Goal: Information Seeking & Learning: Check status

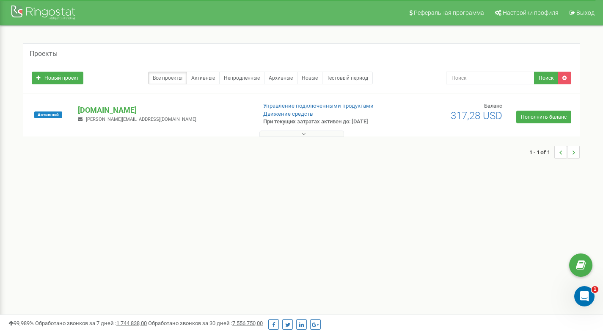
click at [120, 102] on div "Активный [DOMAIN_NAME] [PERSON_NAME][EMAIL_ADDRESS][DOMAIN_NAME] Управление под…" at bounding box center [301, 119] width 552 height 34
click at [104, 113] on p "[DOMAIN_NAME]" at bounding box center [163, 110] width 171 height 11
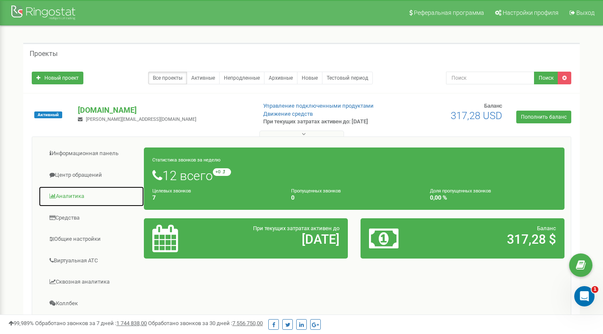
click at [71, 196] on link "Аналитика" at bounding box center [92, 196] width 106 height 21
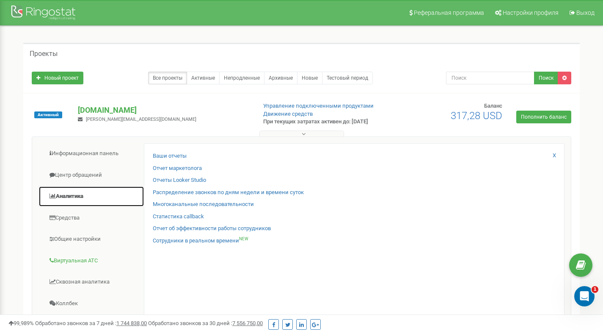
scroll to position [46, 0]
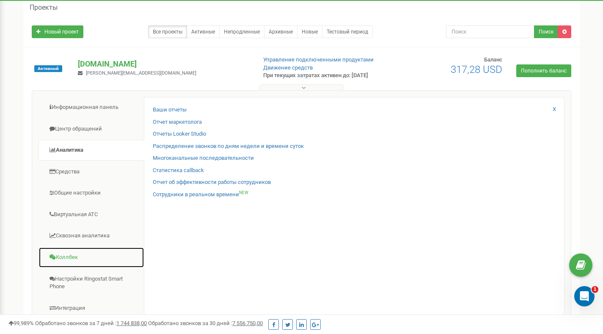
click at [63, 258] on link "Коллбек" at bounding box center [92, 257] width 106 height 21
click at [70, 254] on link "Коллбек" at bounding box center [92, 257] width 106 height 21
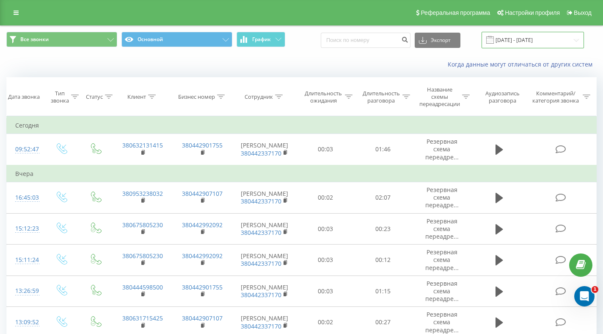
click at [526, 40] on input "20.07.2025 - 20.08.2025" at bounding box center [533, 40] width 102 height 17
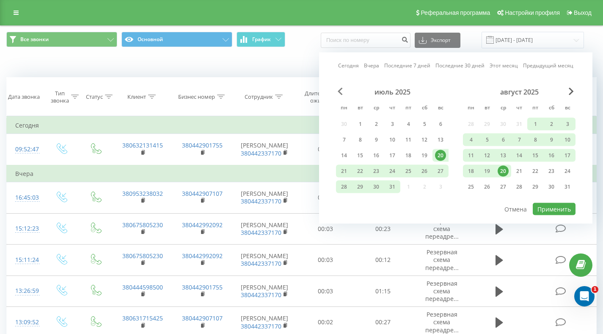
click at [338, 91] on span "Previous Month" at bounding box center [340, 92] width 5 height 8
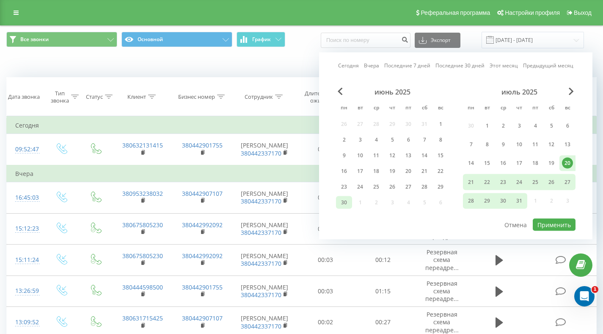
click at [344, 201] on div "30" at bounding box center [344, 202] width 11 height 11
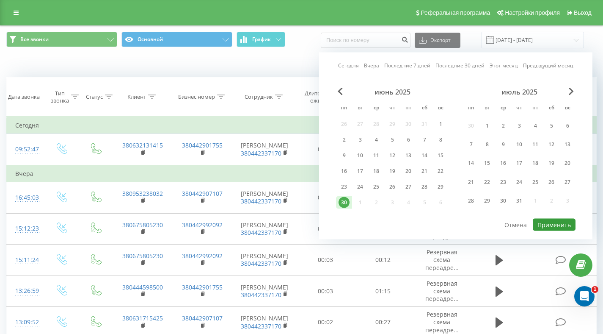
click at [565, 224] on button "Применить" at bounding box center [554, 224] width 43 height 12
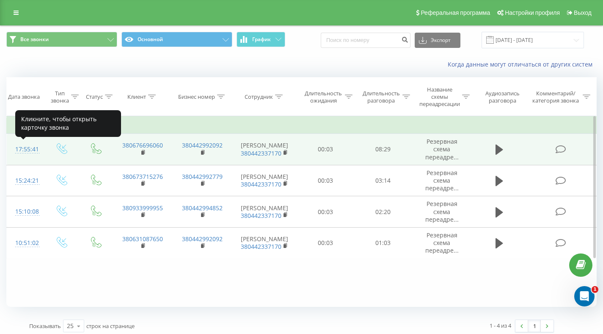
click at [19, 149] on div "17:55:41" at bounding box center [25, 149] width 20 height 17
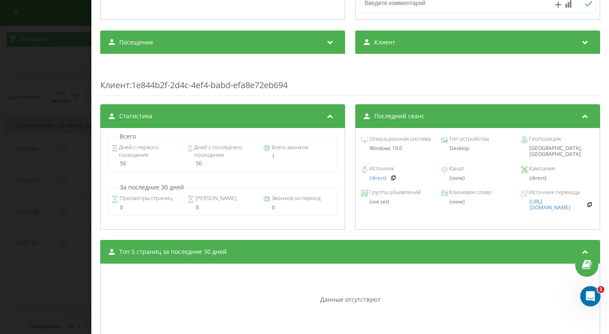
scroll to position [267, 0]
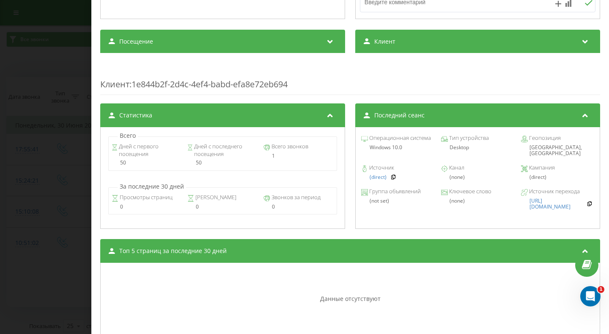
click at [328, 35] on div "Посещение" at bounding box center [222, 42] width 245 height 24
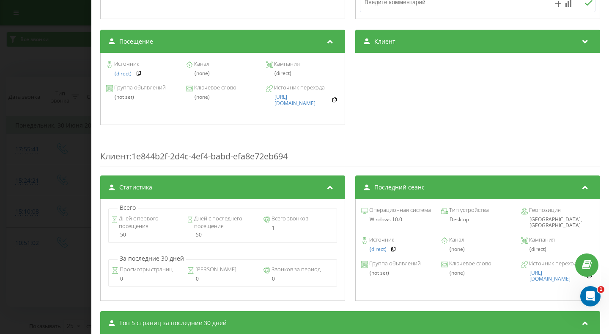
click at [427, 38] on div "Клиент" at bounding box center [478, 42] width 245 height 24
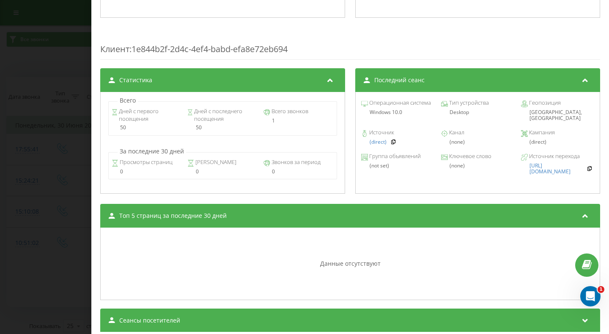
scroll to position [400, 0]
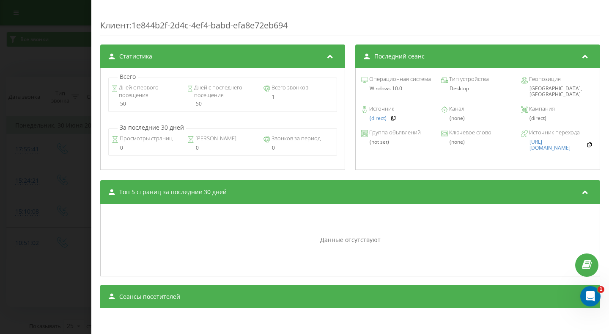
click at [446, 305] on div "Сеансы посетителей" at bounding box center [350, 296] width 500 height 24
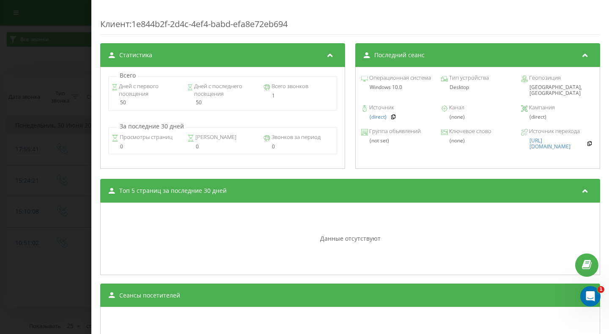
click at [449, 299] on div "Сеансы посетителей" at bounding box center [350, 295] width 500 height 24
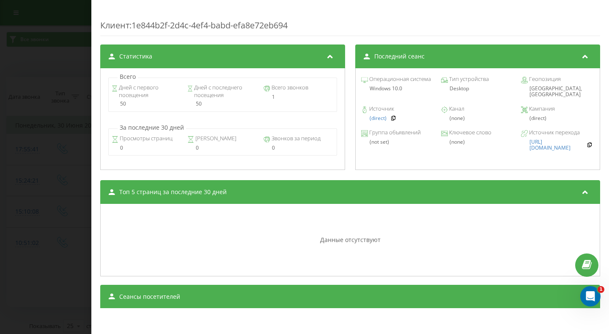
click at [449, 299] on div "Сеансы посетителей" at bounding box center [350, 296] width 500 height 24
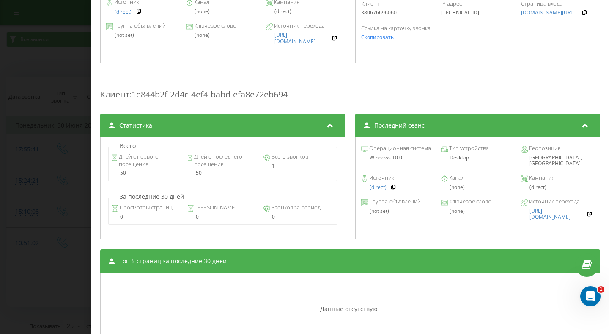
scroll to position [0, 0]
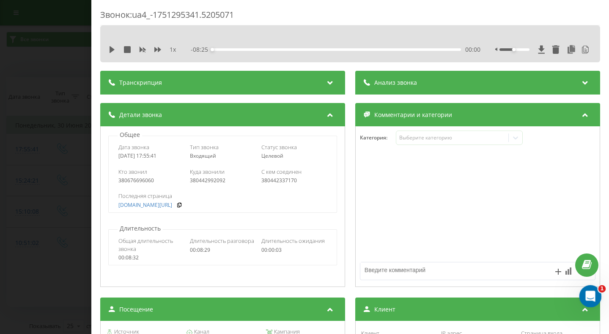
click at [589, 287] on div "Відкрити програму для спілкування Intercom" at bounding box center [590, 295] width 28 height 28
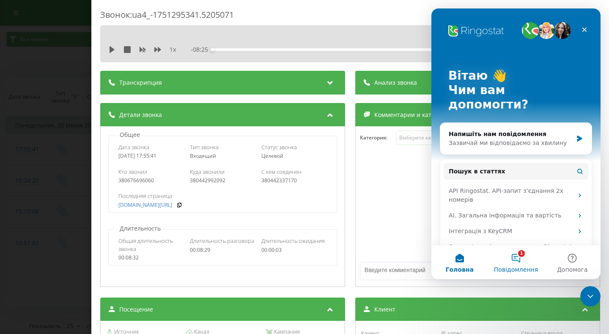
click at [513, 257] on button "1 Повідомлення" at bounding box center [516, 262] width 56 height 34
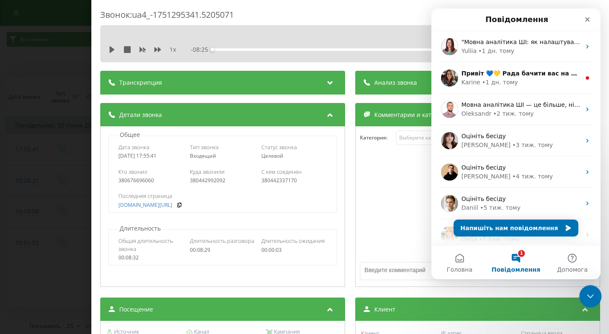
click at [593, 296] on icon "Закрити програму для спілкування Intercom" at bounding box center [590, 295] width 10 height 10
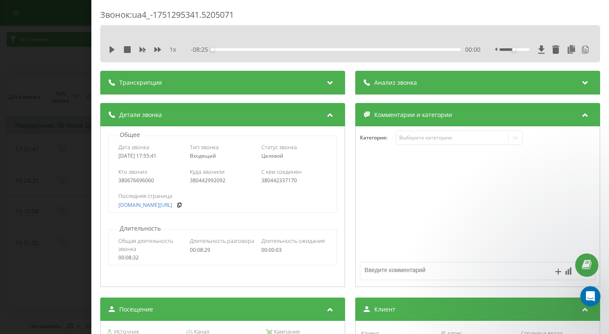
click at [68, 111] on div "Звонок : ua4_-1751295341.5205071 1 x - 08:25 00:00 00:00 Транскрипция 00:01 Віт…" at bounding box center [304, 167] width 609 height 334
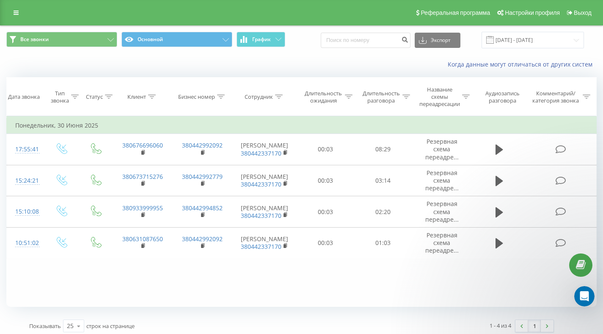
click at [300, 280] on div "Фильтровать по условию Равно Введите значение Отмена OK Фильтровать по условию …" at bounding box center [301, 211] width 590 height 190
click at [547, 38] on input "30.06.2025 - 30.06.2025" at bounding box center [533, 40] width 102 height 17
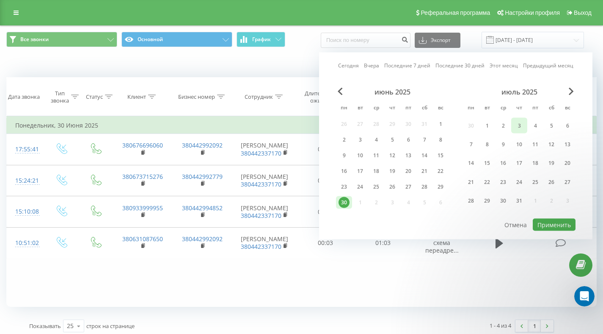
click at [522, 123] on div "3" at bounding box center [519, 125] width 11 height 11
click at [552, 228] on button "Применить" at bounding box center [554, 224] width 43 height 12
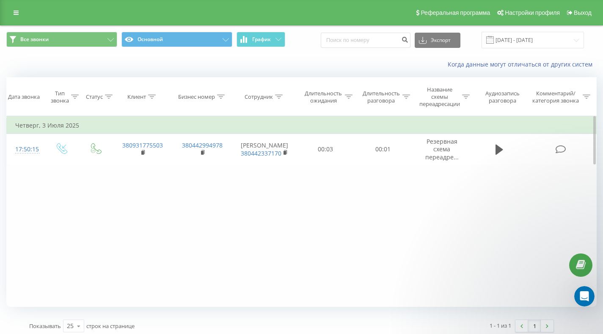
click at [146, 203] on div "Фильтровать по условию Равно Введите значение Отмена OK Фильтровать по условию …" at bounding box center [301, 211] width 590 height 190
click at [530, 39] on input "03.07.2025 - 03.07.2025" at bounding box center [533, 40] width 102 height 17
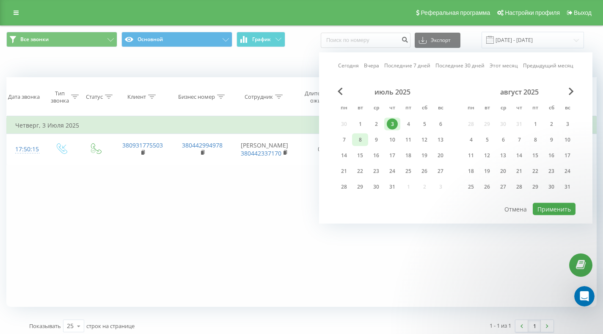
click at [360, 138] on div "8" at bounding box center [360, 139] width 11 height 11
click at [560, 205] on button "Применить" at bounding box center [554, 209] width 43 height 12
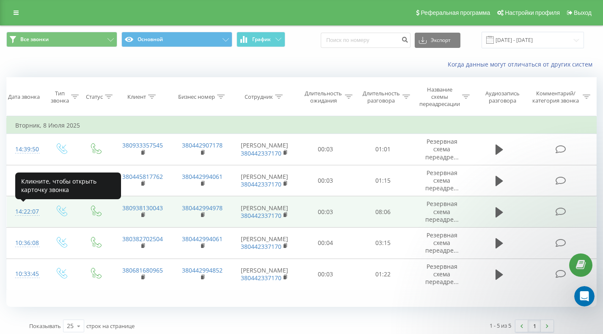
click at [26, 211] on div "14:22:07" at bounding box center [25, 211] width 20 height 17
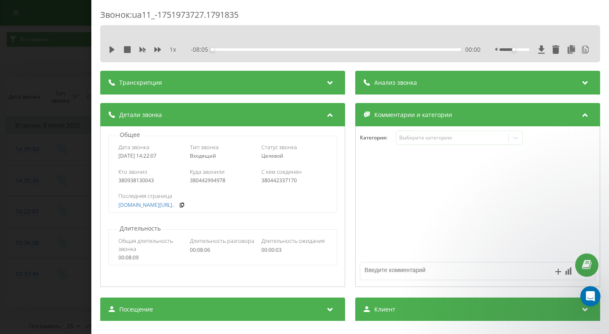
scroll to position [328, 0]
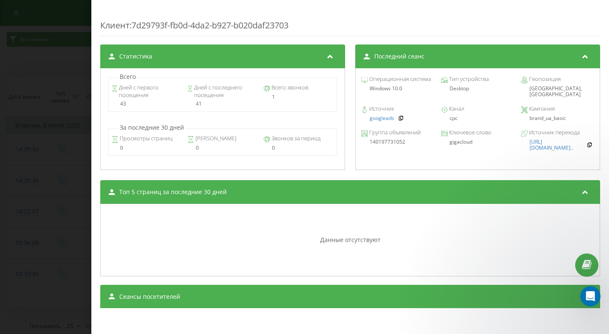
click at [168, 294] on span "Сеансы посетителей" at bounding box center [149, 296] width 61 height 8
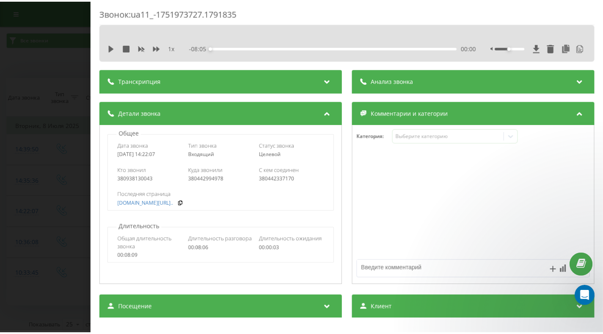
scroll to position [0, 0]
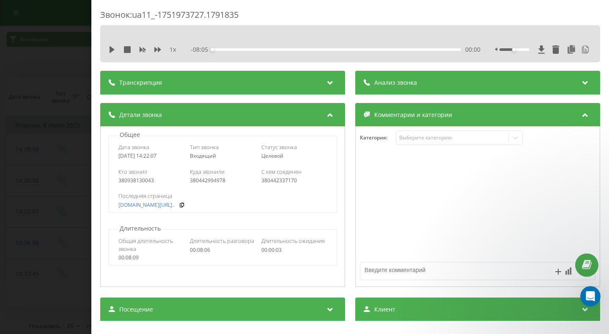
click at [73, 25] on div "Звонок : ua11_-1751973727.1791835 1 x - 08:05 00:00 00:00 Транскрипция 00:01 Ві…" at bounding box center [304, 167] width 609 height 334
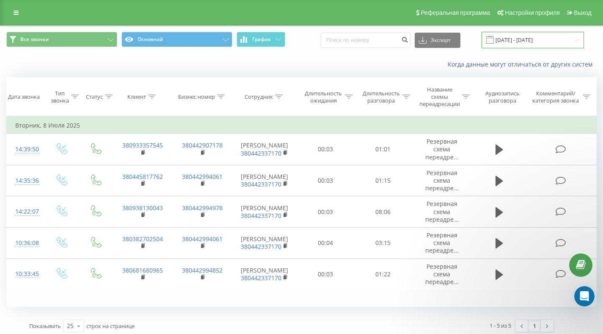
click at [543, 44] on input "08.07.2025 - 08.07.2025" at bounding box center [533, 40] width 102 height 17
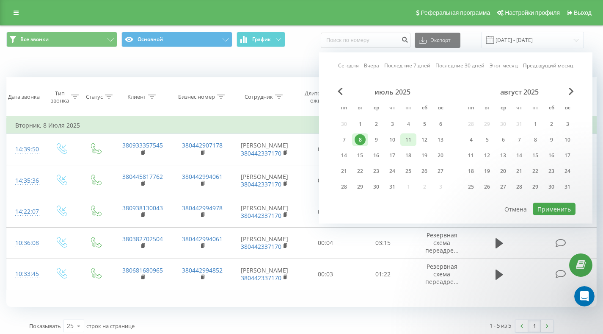
click at [405, 136] on div "11" at bounding box center [408, 139] width 11 height 11
click at [546, 209] on button "Применить" at bounding box center [554, 209] width 43 height 12
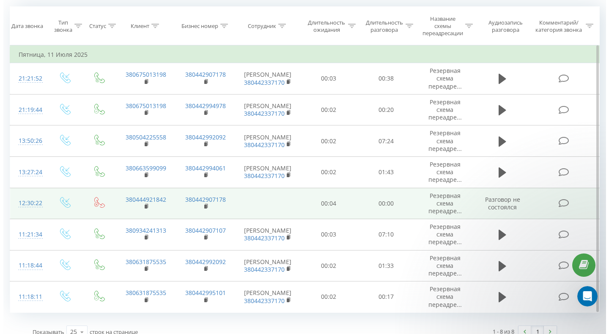
scroll to position [71, 0]
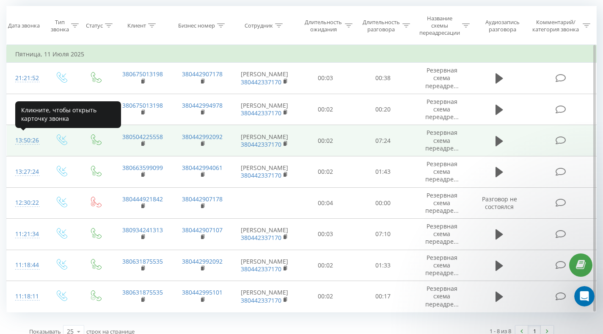
click at [31, 138] on div "13:50:26" at bounding box center [25, 140] width 20 height 17
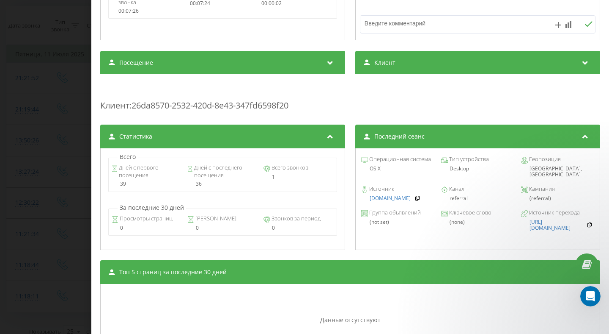
scroll to position [328, 0]
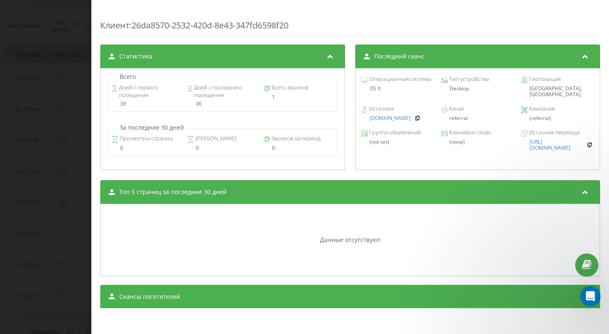
click at [205, 299] on div "Сеансы посетителей" at bounding box center [350, 296] width 500 height 24
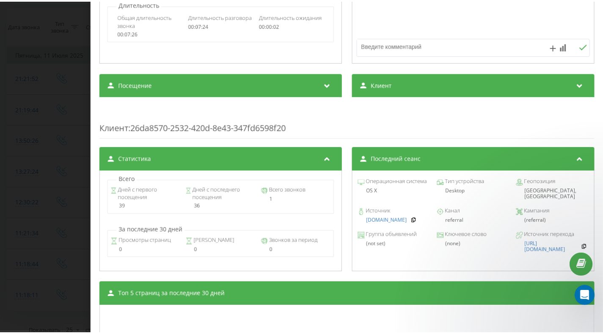
scroll to position [224, 0]
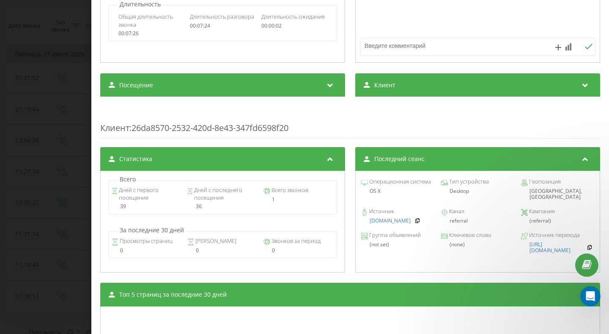
click at [79, 44] on div "Звонок : ua2_-1752231026.7606671 1 x - 07:23 00:00 00:00 Транскрипция 00:01 Віт…" at bounding box center [304, 167] width 609 height 334
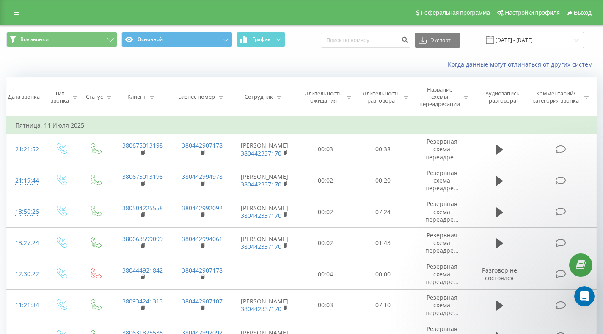
click at [557, 35] on input "11.07.2025 - 11.07.2025" at bounding box center [533, 40] width 102 height 17
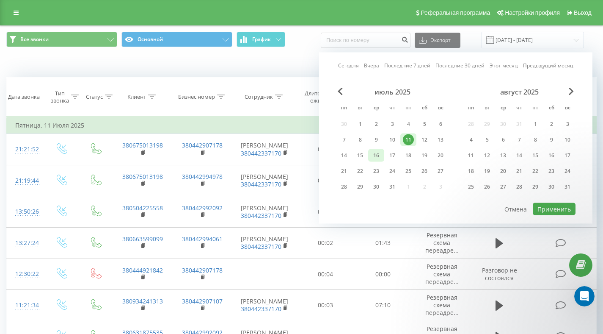
click at [383, 155] on div "16" at bounding box center [376, 155] width 16 height 13
click at [561, 210] on button "Применить" at bounding box center [554, 209] width 43 height 12
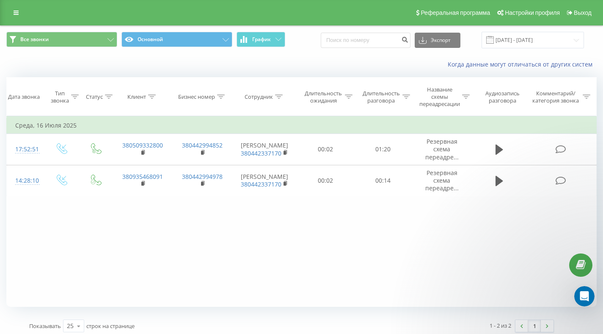
click at [94, 252] on div "Фильтровать по условию Равно Введите значение Отмена OK Фильтровать по условию …" at bounding box center [301, 211] width 590 height 190
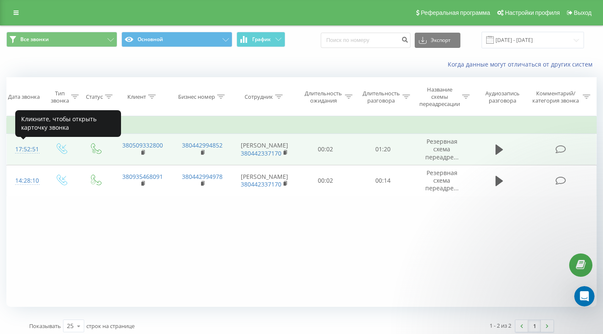
click at [23, 147] on div "17:52:51" at bounding box center [25, 149] width 20 height 17
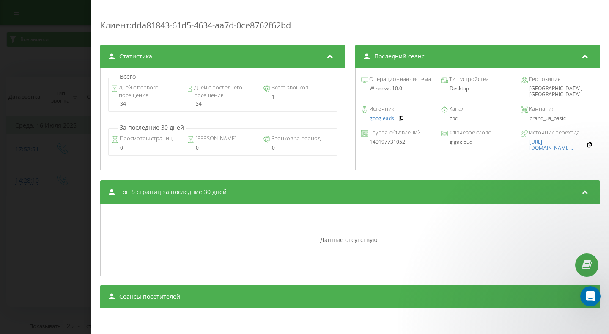
click at [152, 303] on div "Сеансы посетителей" at bounding box center [350, 296] width 500 height 24
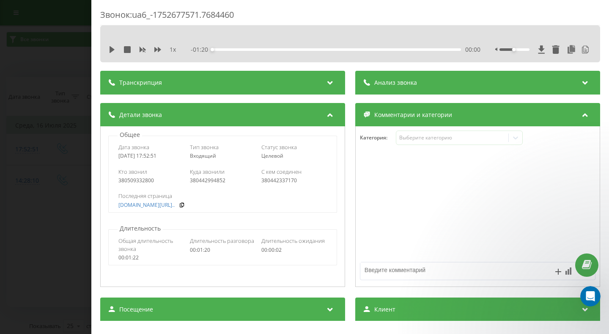
click at [348, 94] on div "Транскрипция 00:01 Вітаємо! 00:02 Ви сягнули хмар компанії Giga Cloud, яка нада…" at bounding box center [350, 83] width 500 height 24
click at [382, 17] on div "Звонок : ua6_-1752677571.7684460" at bounding box center [350, 17] width 500 height 17
click at [347, 88] on div "Транскрипция 00:01 Вітаємо! 00:02 Ви сягнули хмар компанії Giga Cloud, яка нада…" at bounding box center [350, 83] width 500 height 24
click at [246, 222] on div "Общее Дата звонка 2025-07-16 17:52:51 Тип звонка Входящий Статус звонка Целевой…" at bounding box center [222, 206] width 245 height 160
click at [43, 244] on div "Звонок : ua6_-1752677571.7684460 1 x - 01:20 00:00 00:00 Транскрипция 00:01 Віт…" at bounding box center [304, 167] width 609 height 334
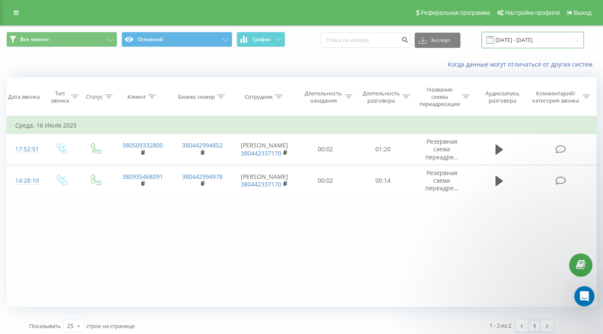
click at [523, 42] on input "16.07.2025 - 16.07.2025" at bounding box center [533, 40] width 102 height 17
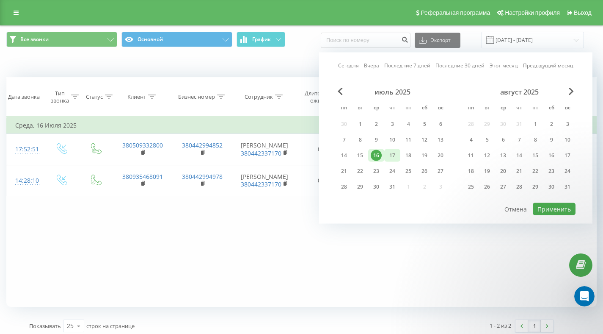
click at [395, 150] on div "17" at bounding box center [392, 155] width 11 height 11
click at [554, 202] on div at bounding box center [456, 202] width 240 height 1
click at [552, 209] on button "Применить" at bounding box center [554, 209] width 43 height 12
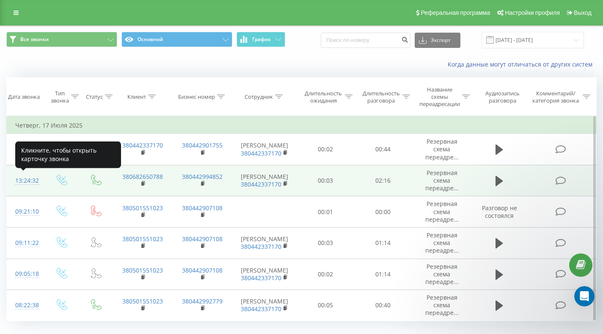
click at [33, 180] on div "13:24:32" at bounding box center [25, 180] width 20 height 17
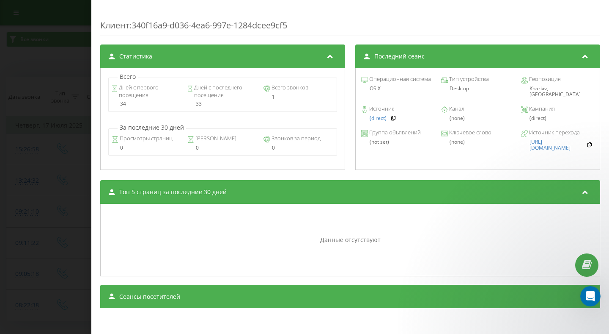
click at [206, 301] on div "Сеансы посетителей" at bounding box center [350, 296] width 500 height 24
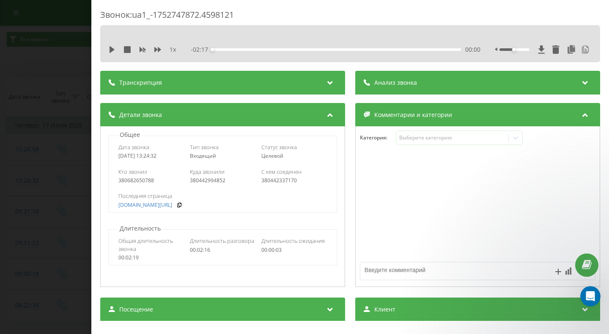
click at [69, 58] on div "Звонок : ua1_-1752747872.4598121 1 x - 02:17 00:00 00:00 Транскрипция 00:01 Віт…" at bounding box center [304, 167] width 609 height 334
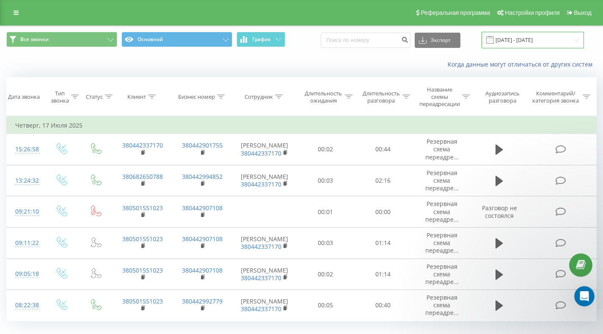
click at [559, 41] on input "17.07.2025 - 17.07.2025" at bounding box center [533, 40] width 102 height 17
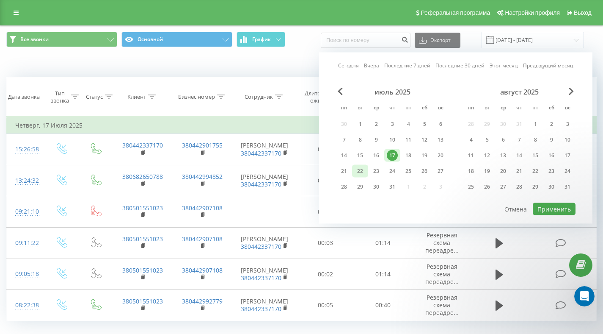
click at [359, 171] on div "22" at bounding box center [360, 170] width 11 height 11
click at [567, 211] on button "Применить" at bounding box center [554, 209] width 43 height 12
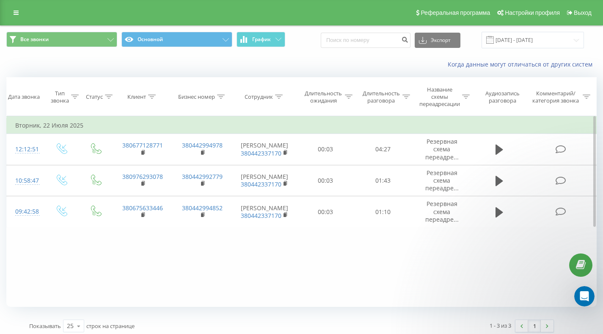
click at [69, 253] on div "Фильтровать по условию Равно Введите значение Отмена OK Фильтровать по условию …" at bounding box center [301, 211] width 590 height 190
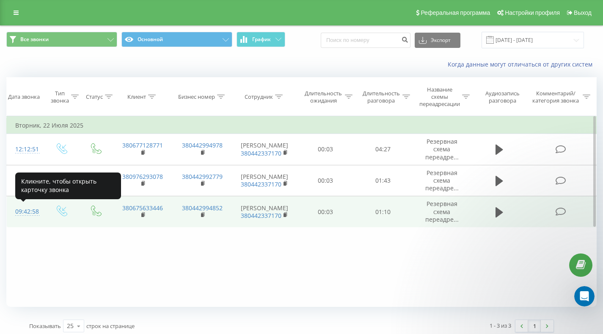
click at [25, 211] on div "09:42:58" at bounding box center [25, 211] width 20 height 17
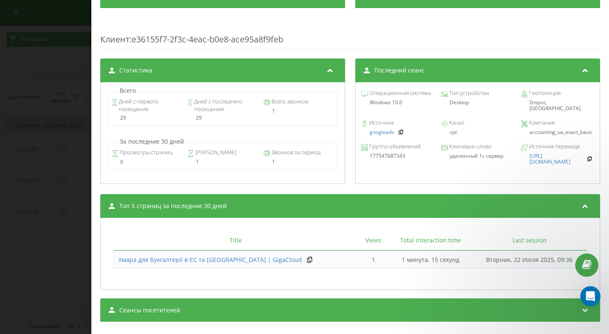
scroll to position [327, 0]
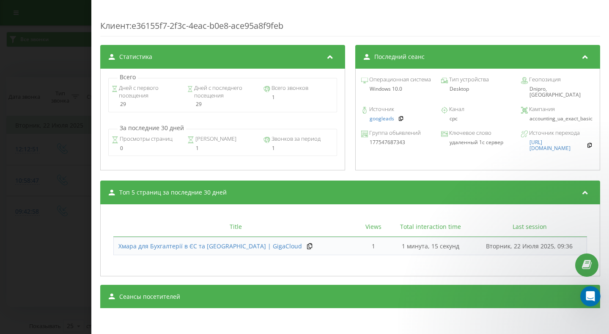
click at [186, 296] on div "Сеансы посетителей" at bounding box center [350, 296] width 500 height 24
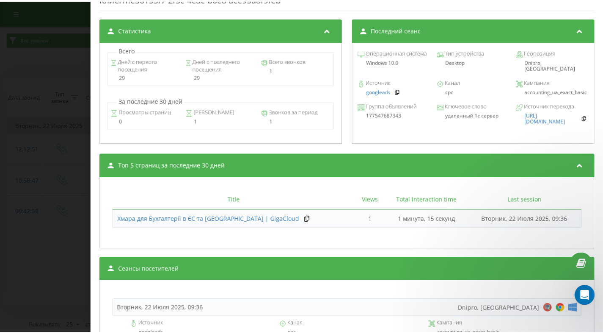
scroll to position [350, 0]
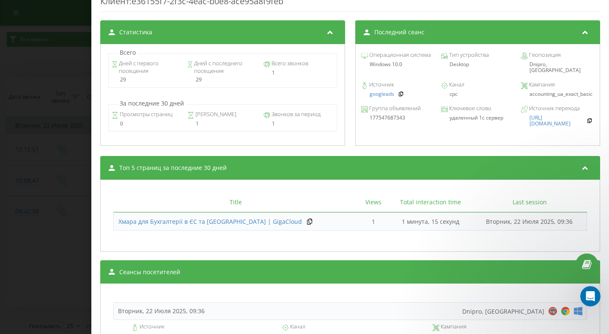
click at [69, 177] on div "Звонок : ua14_-1753166578.46599 1 x - 01:11 00:00 00:00 Транскрипция 00:00 Віта…" at bounding box center [304, 167] width 609 height 334
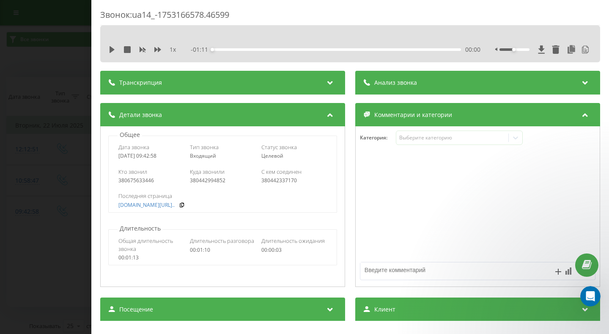
click at [53, 58] on div "Звонок : ua14_-1753166578.46599 1 x - 01:11 00:00 00:00 Транскрипция 00:00 Віта…" at bounding box center [304, 167] width 609 height 334
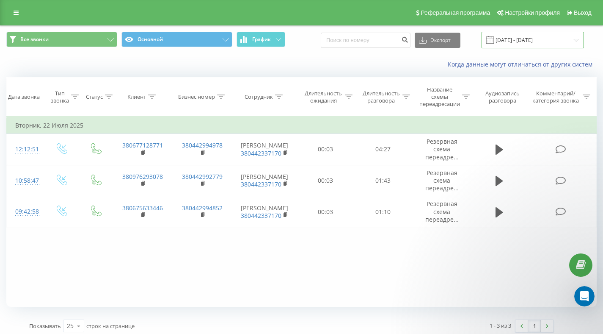
click at [573, 42] on input "22.07.2025 - 22.07.2025" at bounding box center [533, 40] width 102 height 17
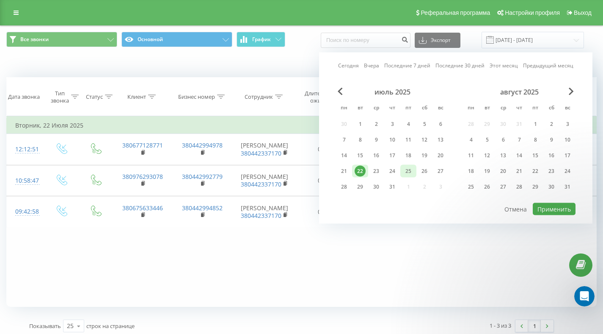
click at [405, 169] on div "25" at bounding box center [408, 170] width 11 height 11
click at [562, 211] on button "Применить" at bounding box center [554, 209] width 43 height 12
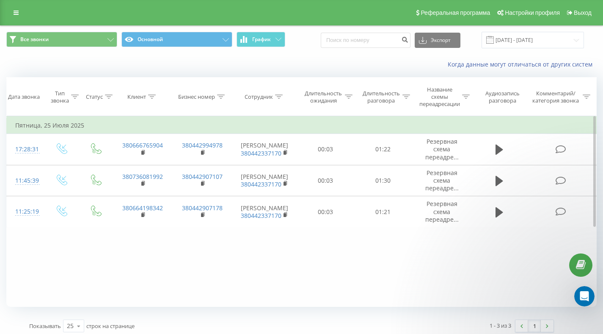
click at [206, 275] on div "Фильтровать по условию Равно Введите значение Отмена OK Фильтровать по условию …" at bounding box center [301, 211] width 590 height 190
click at [42, 251] on div "Фильтровать по условию Равно Введите значение Отмена OK Фильтровать по условию …" at bounding box center [301, 211] width 590 height 190
click at [515, 39] on input "25.07.2025 - 25.07.2025" at bounding box center [533, 40] width 102 height 17
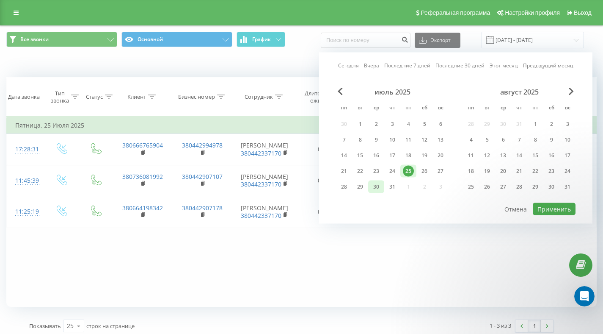
click at [374, 190] on div "30" at bounding box center [376, 186] width 11 height 11
click at [557, 209] on button "Применить" at bounding box center [554, 209] width 43 height 12
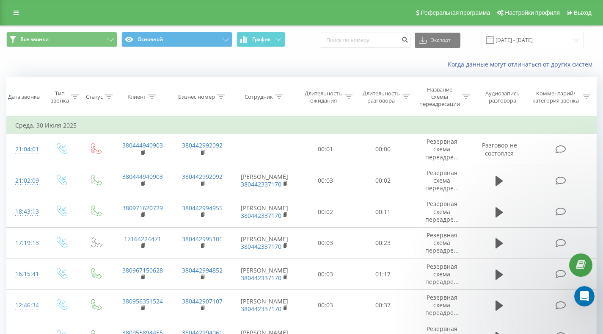
click at [528, 51] on div "Все звонки Основной График Экспорт .csv .xls .xlsx 30.07.2025 - 30.07.2025" at bounding box center [301, 40] width 602 height 28
click at [521, 34] on input "30.07.2025 - 30.07.2025" at bounding box center [533, 40] width 102 height 17
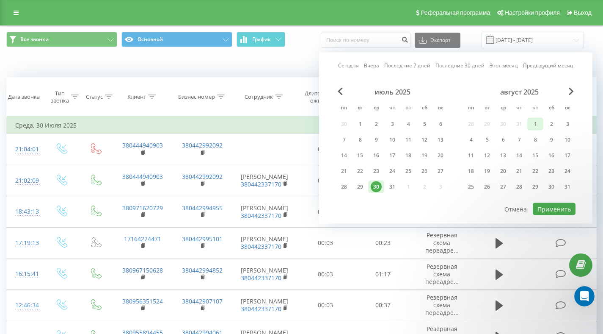
click at [538, 127] on div "1" at bounding box center [535, 124] width 11 height 11
click at [553, 208] on button "Применить" at bounding box center [554, 209] width 43 height 12
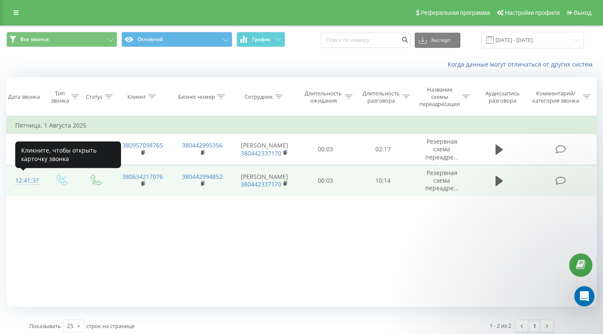
click at [28, 179] on div "12:41:37" at bounding box center [25, 180] width 20 height 17
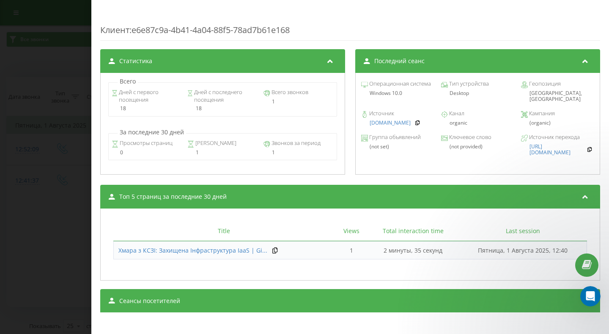
scroll to position [327, 0]
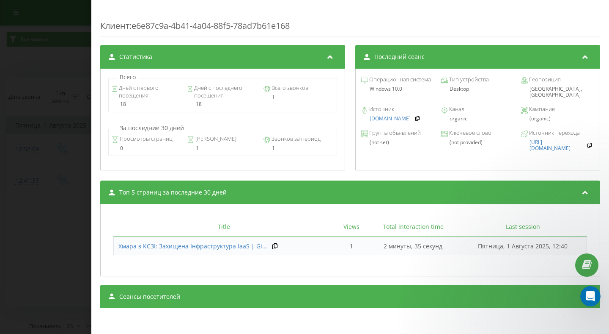
click at [239, 284] on div "Сеансы посетителей" at bounding box center [350, 296] width 500 height 24
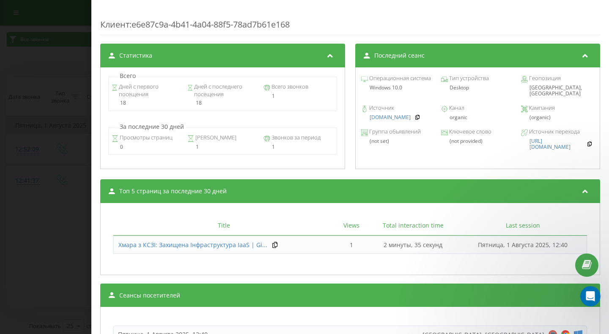
scroll to position [468, 0]
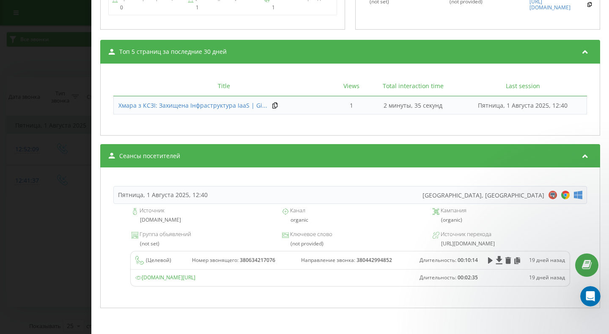
click at [55, 77] on div "Звонок : ua3_-1754041297.11125469 1 x - 10:10 00:00 00:00 Транскрипция 00:01 Ві…" at bounding box center [304, 167] width 609 height 334
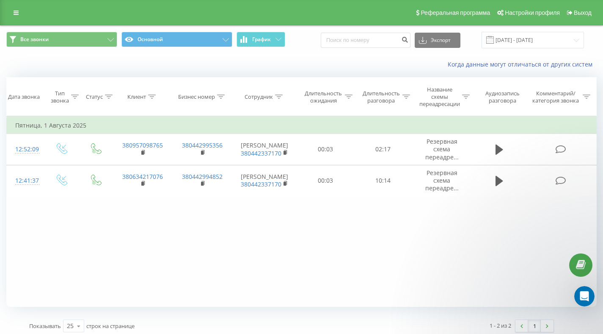
click at [192, 218] on div "Фильтровать по условию Равно Введите значение Отмена OK Фильтровать по условию …" at bounding box center [301, 211] width 590 height 190
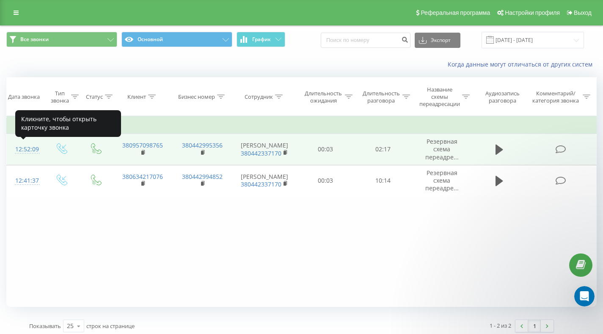
click at [26, 149] on div "12:52:09" at bounding box center [25, 149] width 20 height 17
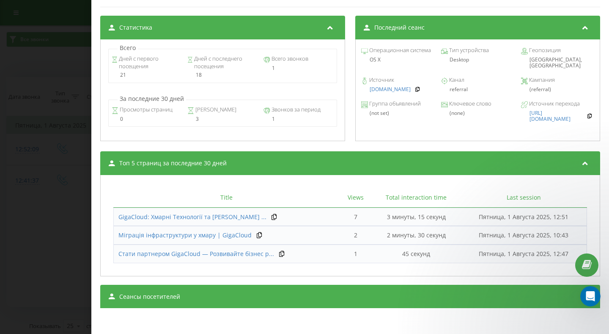
click at [178, 302] on div "Сеансы посетителей" at bounding box center [350, 296] width 500 height 24
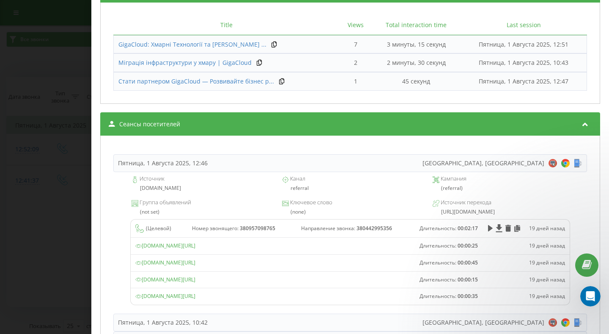
scroll to position [583, 0]
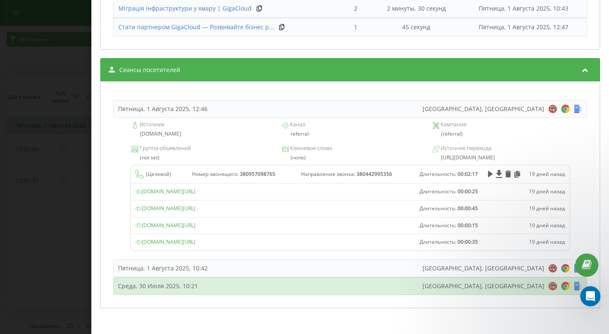
click at [168, 284] on div "Среда, 30 Июля 2025, 10:21" at bounding box center [158, 285] width 80 height 8
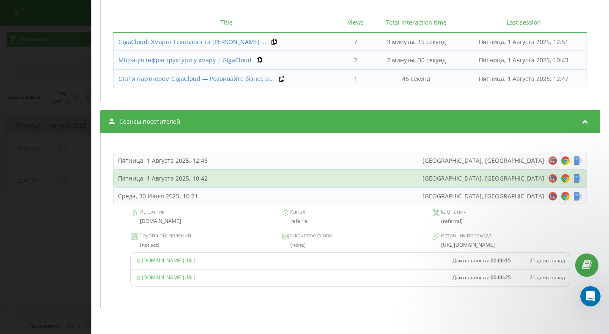
click at [204, 175] on div "Пятница, 1 Августа 2025, 10:42" at bounding box center [163, 178] width 90 height 8
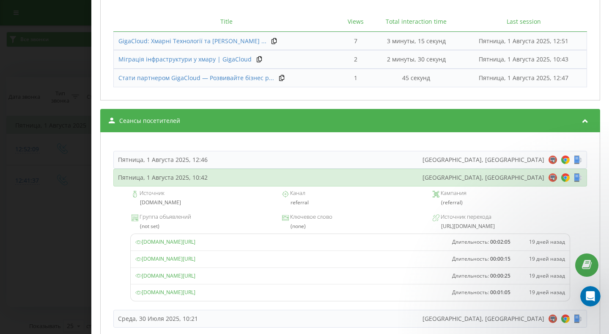
scroll to position [565, 0]
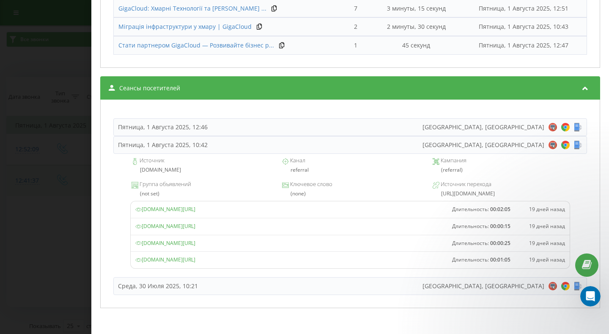
click at [77, 190] on div "Звонок : ua0_-1754041929.10739617 1 x - 02:18 00:00 00:00 Транскрипция 00:00 Ві…" at bounding box center [304, 167] width 609 height 334
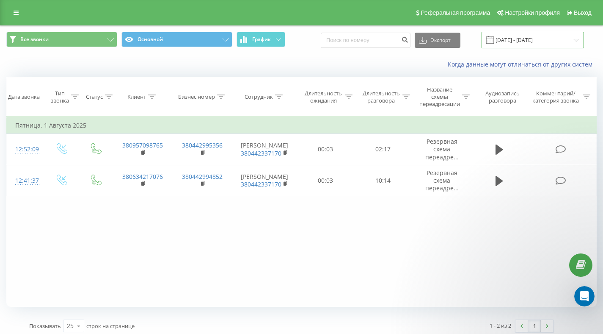
click at [543, 37] on input "01.08.2025 - 01.08.2025" at bounding box center [533, 40] width 102 height 17
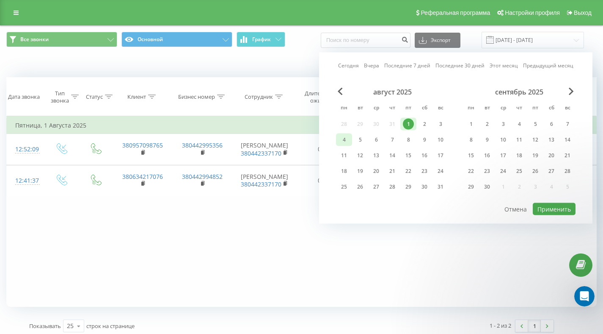
click at [350, 137] on div "4" at bounding box center [344, 139] width 16 height 13
click at [563, 211] on button "Применить" at bounding box center [554, 209] width 43 height 12
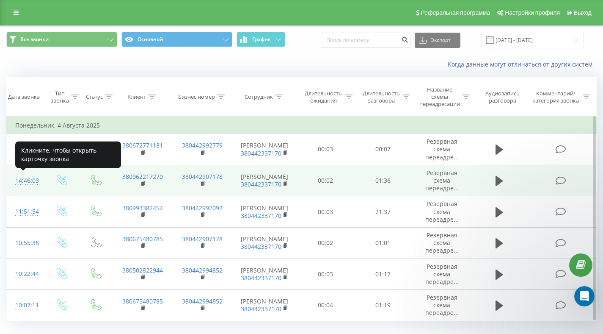
click at [22, 180] on div "14:46:03" at bounding box center [25, 180] width 20 height 17
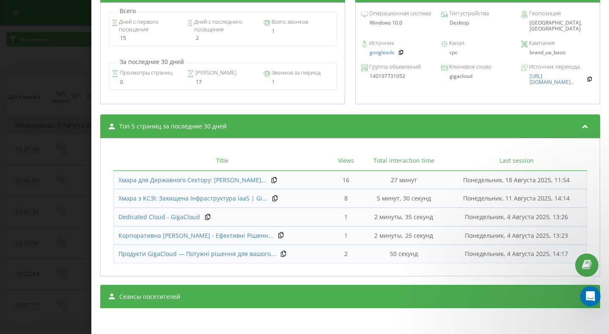
click at [205, 292] on div "Сеансы посетителей" at bounding box center [350, 296] width 500 height 24
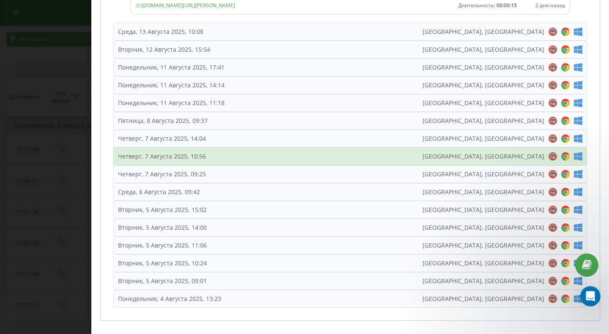
scroll to position [818, 0]
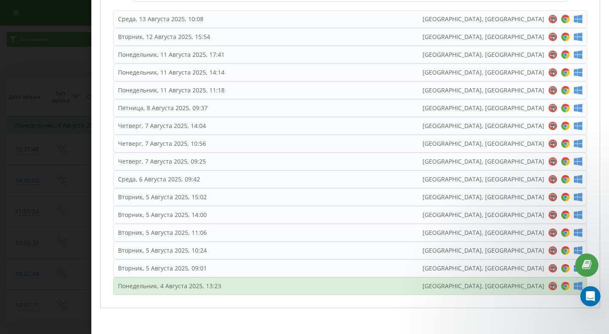
click at [218, 288] on div "Понедельник, 4 Августа 2025, 13:23" at bounding box center [169, 285] width 103 height 8
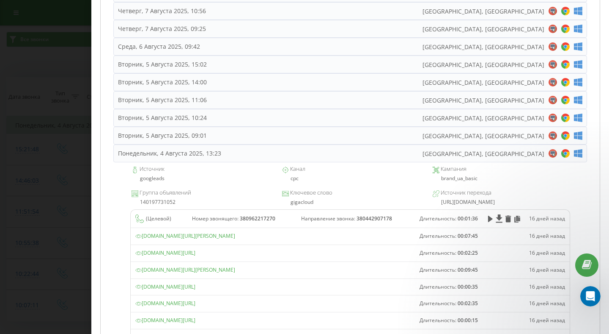
scroll to position [859, 0]
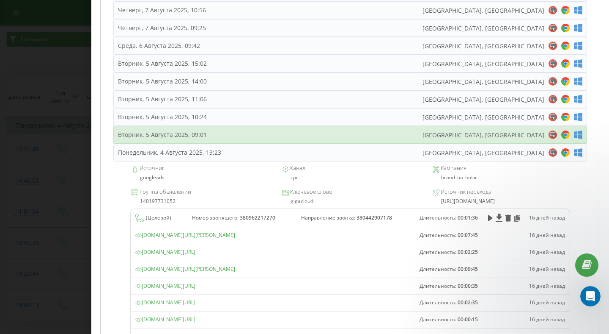
click at [278, 133] on div "Вторник, 5 Августа 2025, 09:01 Kyiv, Ukraine" at bounding box center [350, 135] width 474 height 18
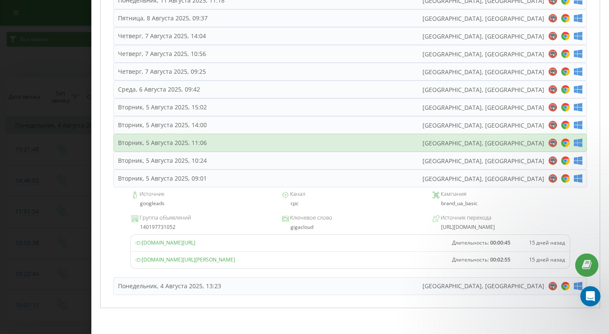
click at [281, 134] on div "Вторник, 5 Августа 2025, 11:06 Kyiv, Ukraine" at bounding box center [350, 143] width 474 height 18
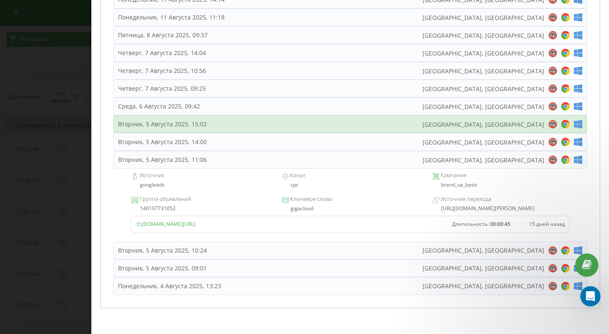
click at [288, 115] on div "Вторник, 5 Августа 2025, 15:02 Kyiv, Ukraine" at bounding box center [350, 124] width 474 height 18
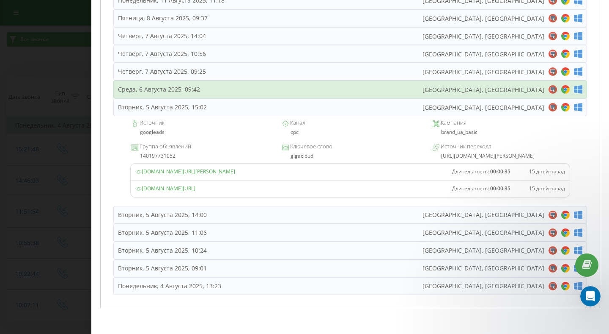
click at [296, 80] on div "Среда, 6 Августа 2025, 09:42 Kyiv, Ukraine" at bounding box center [350, 89] width 474 height 18
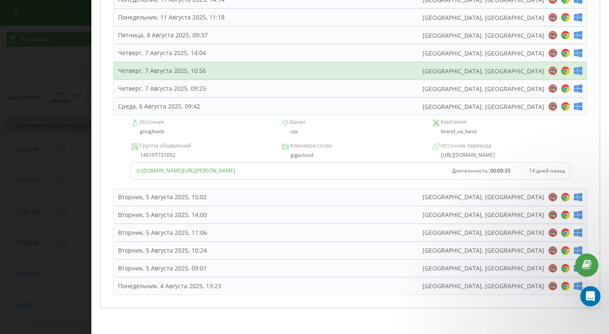
click at [309, 62] on div "Четверг, 7 Августа 2025, 10:56 Kyiv, Ukraine" at bounding box center [350, 71] width 474 height 18
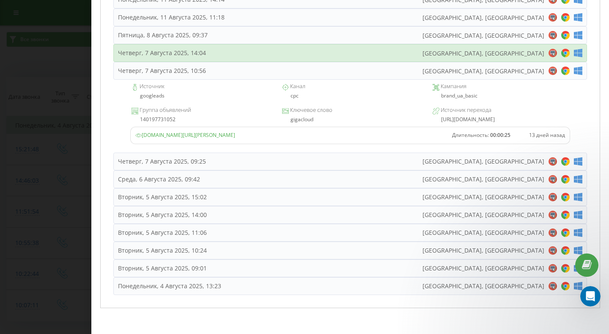
click at [313, 44] on div "Четверг, 7 Августа 2025, 14:04 Kyiv, Ukraine" at bounding box center [350, 53] width 474 height 18
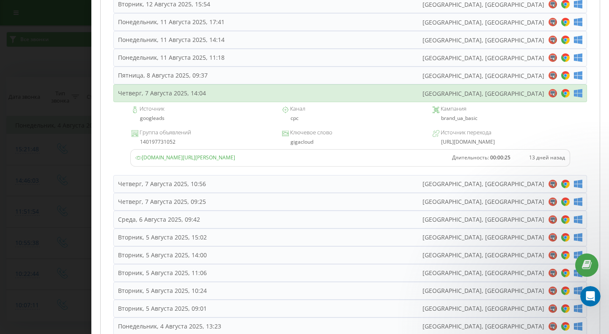
scroll to position [739, 0]
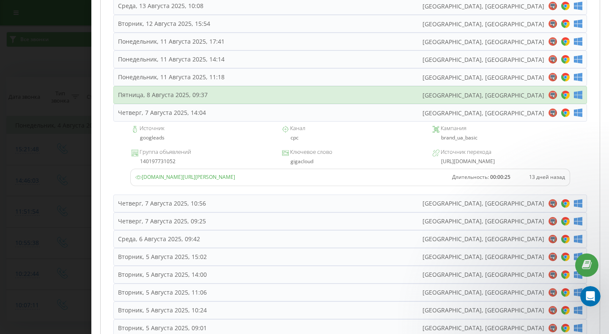
click at [308, 97] on div "Пятница, 8 Августа 2025, 09:37 Kyiv, Ukraine" at bounding box center [350, 95] width 474 height 18
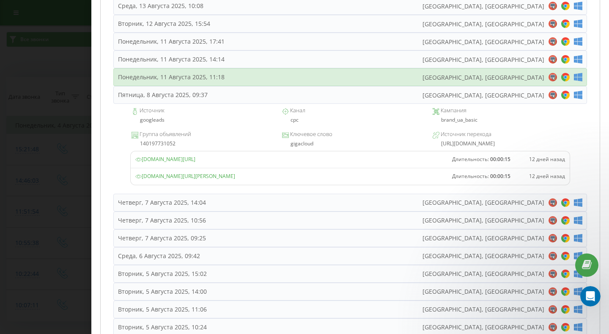
click at [312, 80] on div "Понедельник, 11 Августа 2025, 11:18 Kyiv, Ukraine" at bounding box center [350, 77] width 474 height 18
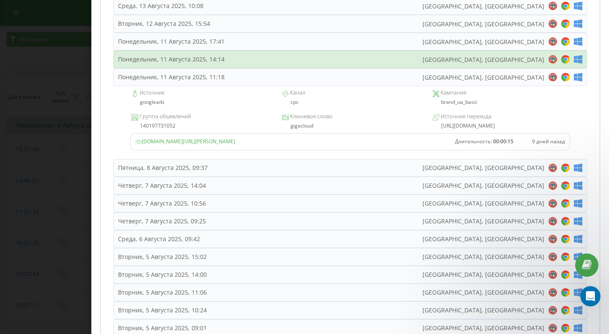
click at [318, 58] on div "Понедельник, 11 Августа 2025, 14:14 Kyiv, Ukraine" at bounding box center [350, 59] width 474 height 18
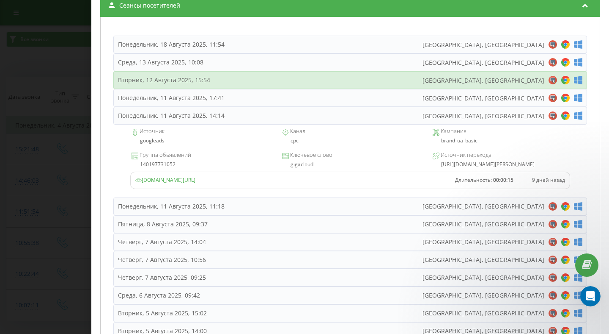
scroll to position [682, 0]
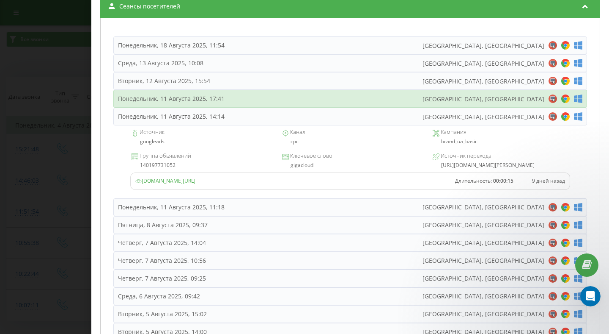
click at [288, 102] on div "Понедельник, 11 Августа 2025, 17:41 Kyiv, Ukraine" at bounding box center [350, 99] width 474 height 18
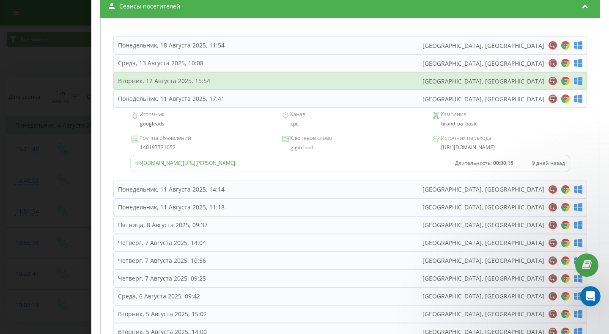
click at [297, 83] on div "Вторник, 12 Августа 2025, 15:54 Kyiv, Ukraine" at bounding box center [350, 81] width 474 height 18
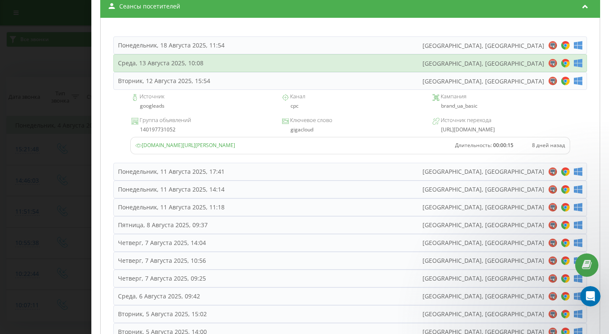
click at [302, 65] on div "Среда, 13 Августа 2025, 10:08 Kyiv, Ukraine" at bounding box center [350, 63] width 474 height 18
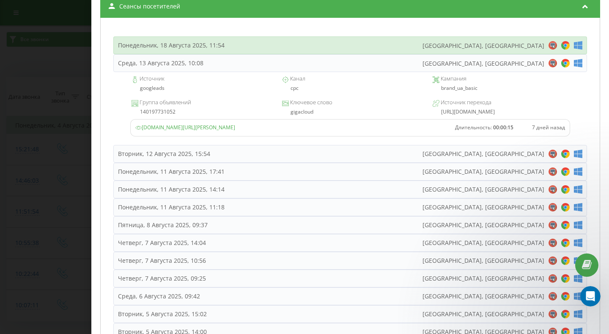
click at [305, 46] on div "Понедельник, 18 Августа 2025, 11:54 Kyiv, Ukraine" at bounding box center [350, 45] width 474 height 18
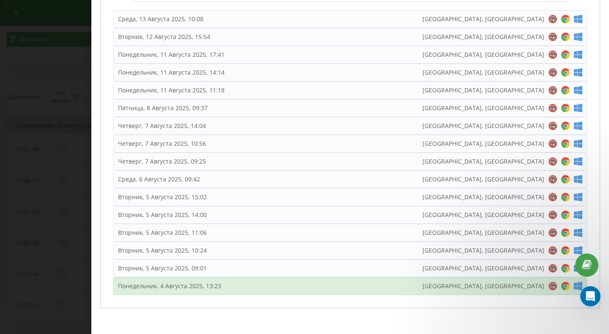
click at [206, 290] on div "Понедельник, 4 Августа 2025, 13:23 Kyiv, Ukraine" at bounding box center [350, 286] width 474 height 18
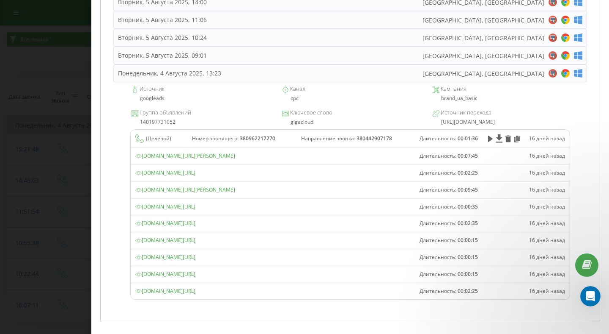
scroll to position [1001, 0]
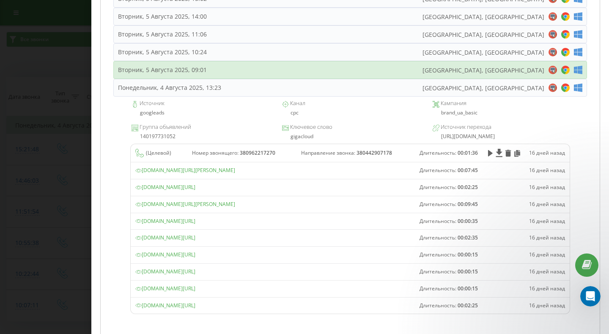
click at [285, 72] on div "Вторник, 5 Августа 2025, 09:01 Kyiv, Ukraine" at bounding box center [350, 70] width 474 height 18
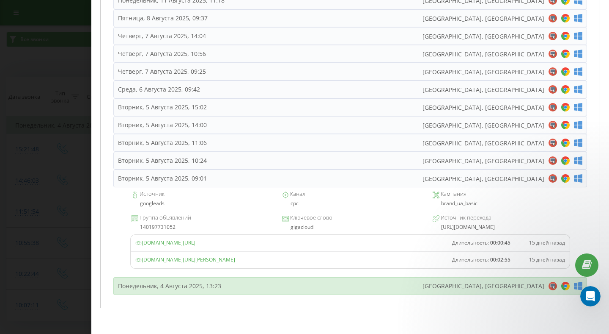
click at [286, 289] on div "Понедельник, 4 Августа 2025, 13:23 Kyiv, Ukraine" at bounding box center [350, 286] width 474 height 18
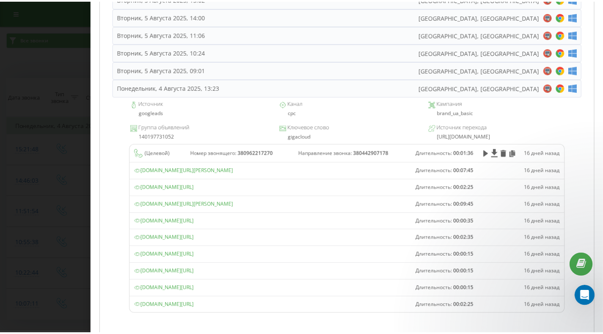
scroll to position [1001, 0]
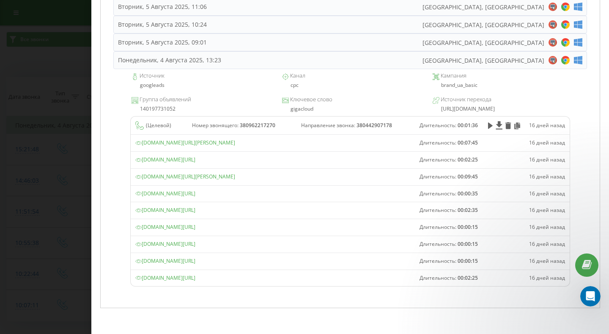
click at [61, 56] on div "Звонок : ua2_-1754307963.11926913 1 x - 01:36 00:00 00:00 Транскрипция Для анал…" at bounding box center [304, 167] width 609 height 334
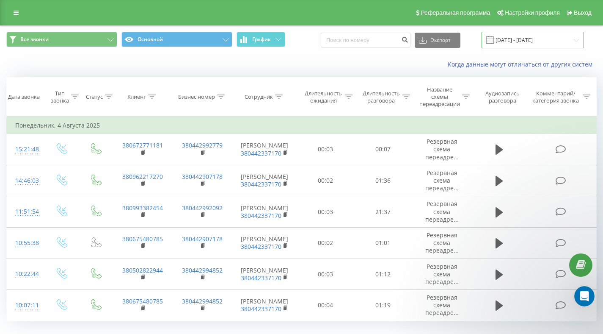
click at [550, 48] on input "04.08.2025 - 04.08.2025" at bounding box center [533, 40] width 102 height 17
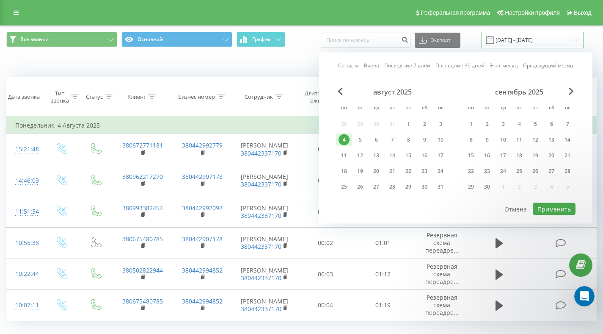
click at [553, 39] on input "04.08.2025 - 04.08.2025" at bounding box center [533, 40] width 102 height 17
click at [363, 140] on div "5" at bounding box center [360, 139] width 11 height 11
click at [569, 214] on button "Применить" at bounding box center [554, 209] width 43 height 12
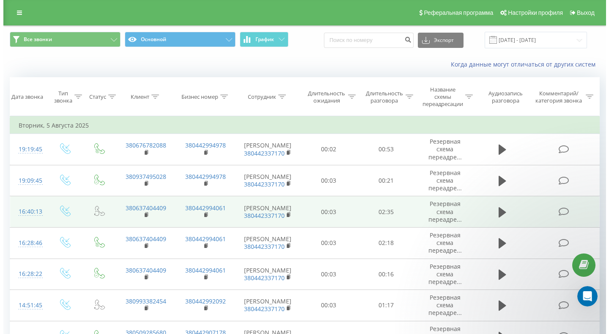
scroll to position [50, 0]
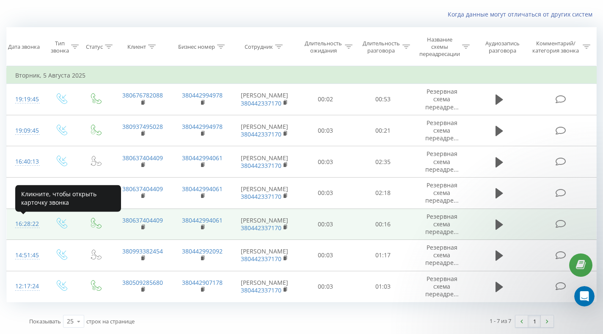
click at [27, 225] on div "16:28:22" at bounding box center [25, 223] width 20 height 17
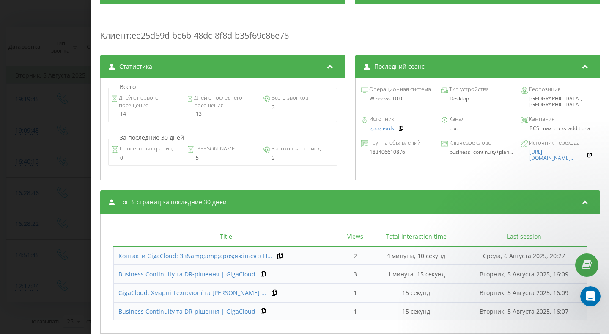
scroll to position [338, 0]
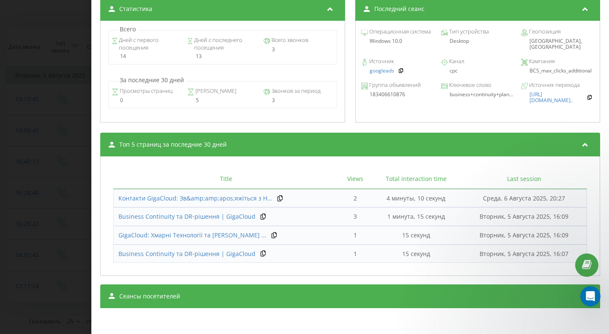
click at [296, 305] on div "Сеансы посетителей" at bounding box center [350, 296] width 500 height 24
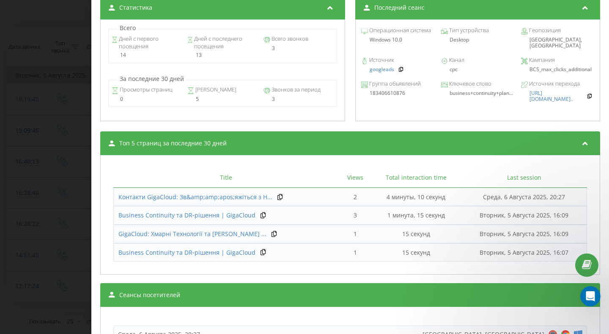
scroll to position [623, 0]
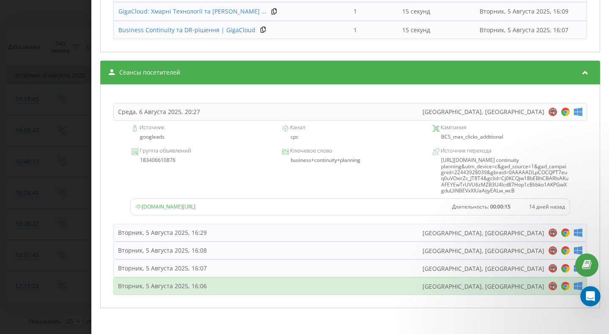
click at [225, 286] on div "Вторник, 5 Августа 2025, 16:06 Irpin, Ukraine" at bounding box center [350, 286] width 474 height 18
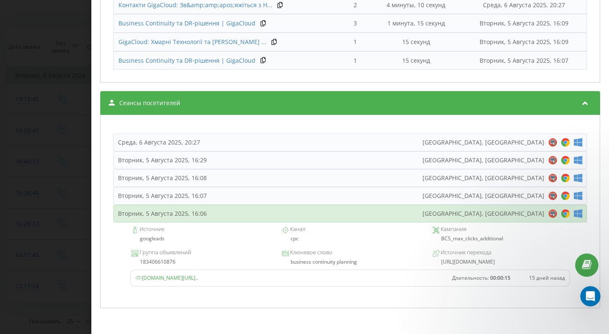
scroll to position [568, 0]
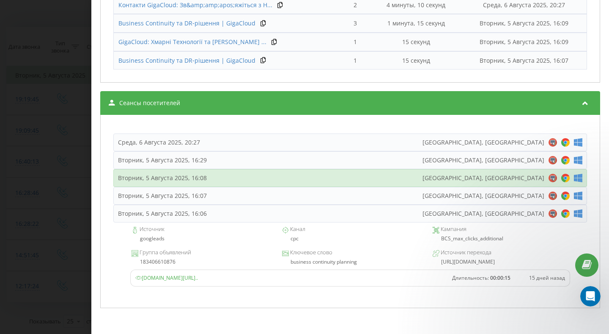
click at [223, 180] on div "Вторник, 5 Августа 2025, 16:08 Irpin, Ukraine" at bounding box center [350, 178] width 474 height 18
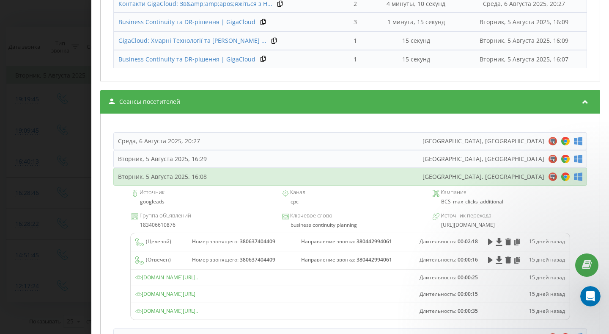
scroll to position [623, 0]
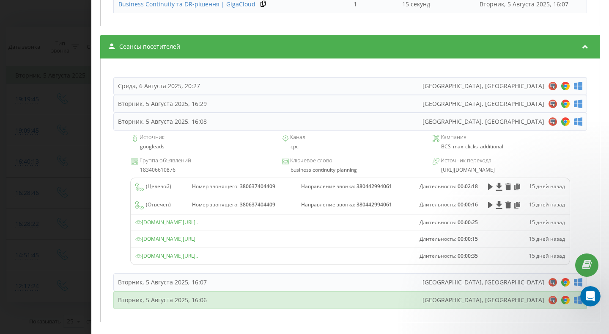
click at [194, 305] on div "Вторник, 5 Августа 2025, 16:06 Irpin, Ukraine" at bounding box center [350, 300] width 474 height 18
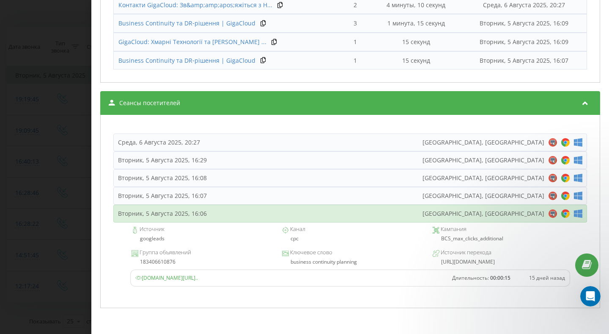
scroll to position [568, 0]
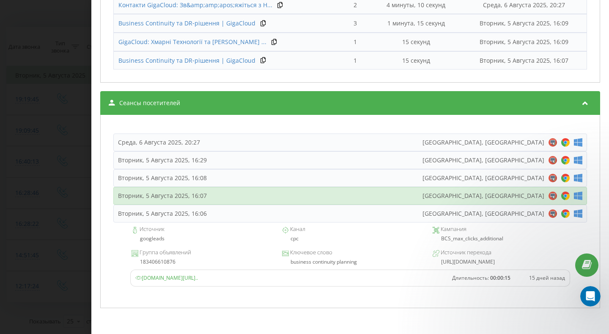
click at [196, 198] on div "Вторник, 5 Августа 2025, 16:07" at bounding box center [162, 195] width 89 height 8
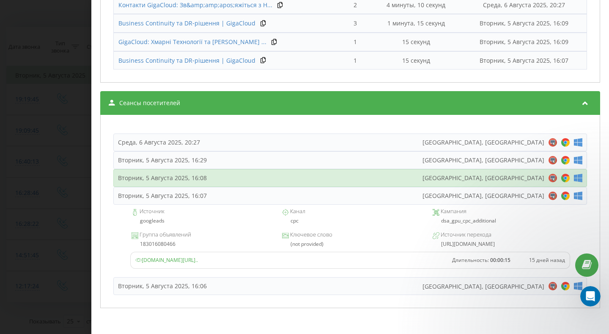
click at [206, 182] on div "Вторник, 5 Августа 2025, 16:08 Irpin, Ukraine" at bounding box center [350, 178] width 474 height 18
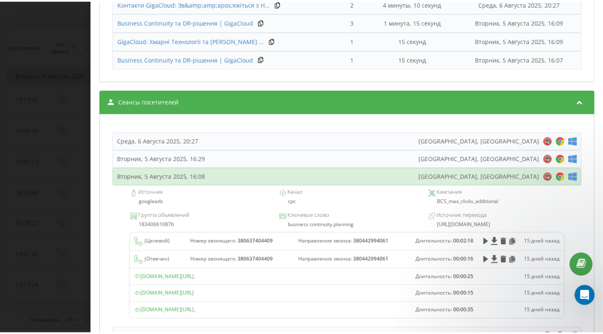
scroll to position [623, 0]
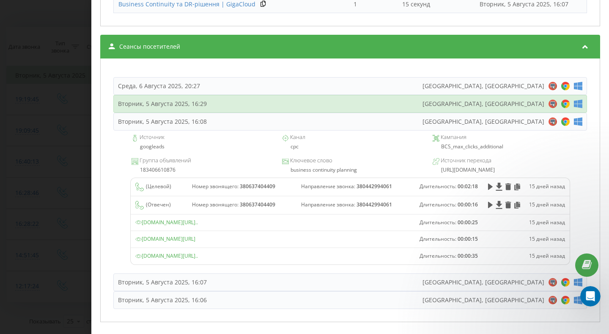
click at [189, 104] on div "Вторник, 5 Августа 2025, 16:29" at bounding box center [162, 103] width 89 height 8
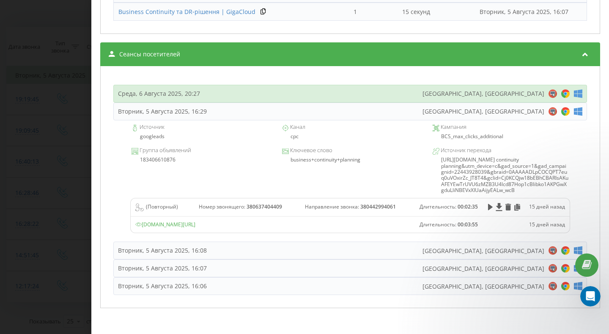
click at [194, 95] on div "Среда, 6 Августа 2025, 20:27 Irpin, Ukraine" at bounding box center [350, 94] width 474 height 18
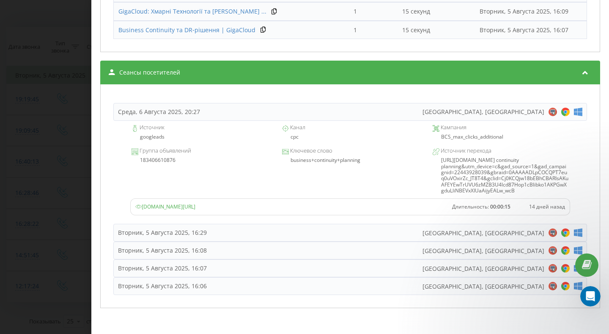
click at [50, 131] on div "Звонок : ua3_-1754400502.257330 1 x - 00:16 00:00 00:00 Транскрипция Для анализ…" at bounding box center [304, 167] width 609 height 334
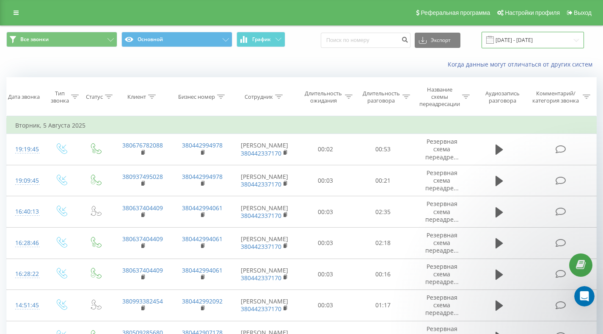
click at [517, 39] on input "05.08.2025 - 05.08.2025" at bounding box center [533, 40] width 102 height 17
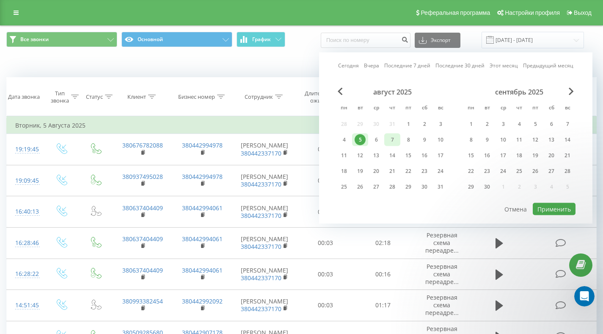
click at [391, 139] on div "7" at bounding box center [392, 139] width 11 height 11
click at [565, 211] on button "Применить" at bounding box center [554, 209] width 43 height 12
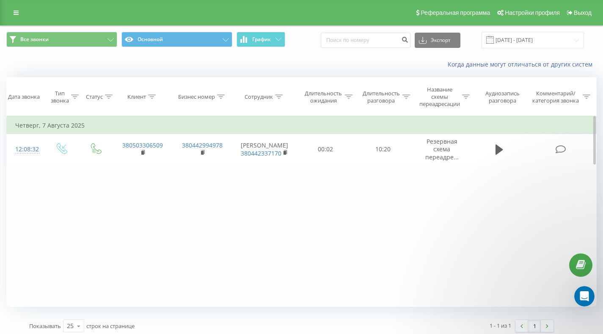
click at [170, 187] on div "Фильтровать по условию Равно Введите значение Отмена OK Фильтровать по условию …" at bounding box center [301, 211] width 590 height 190
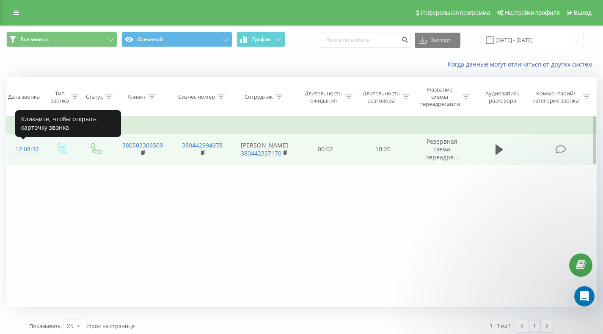
click at [31, 149] on div "12:08:32" at bounding box center [25, 149] width 20 height 17
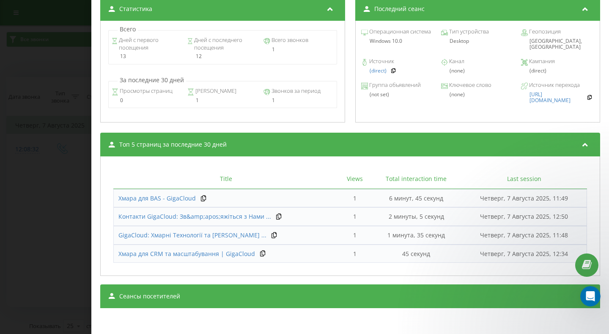
click at [206, 296] on div "Сеансы посетителей" at bounding box center [350, 296] width 500 height 24
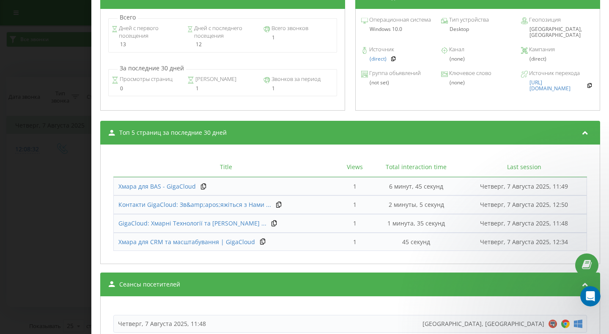
scroll to position [566, 0]
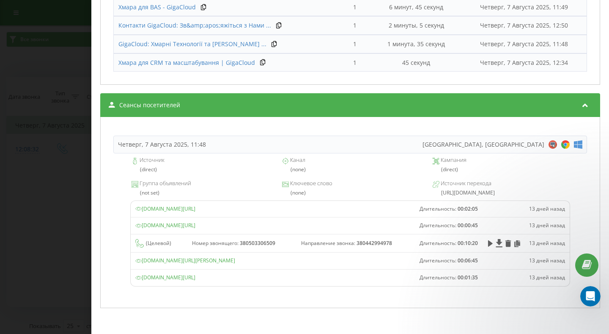
click at [61, 148] on div "Звонок : ua12_-1754557712.492530 1 x - 10:18 00:00 00:00 Транскрипция Для анали…" at bounding box center [304, 167] width 609 height 334
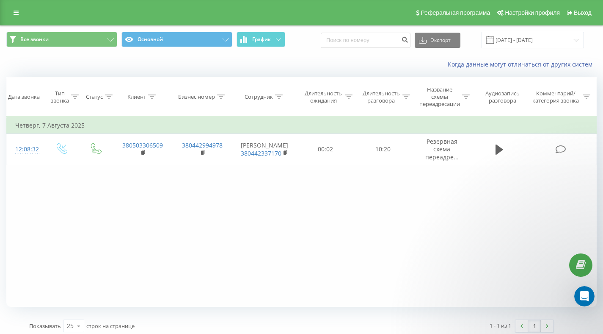
click at [193, 218] on div "Фильтровать по условию Равно Введите значение Отмена OK Фильтровать по условию …" at bounding box center [301, 211] width 590 height 190
click at [185, 209] on div "Фильтровать по условию Равно Введите значение Отмена OK Фильтровать по условию …" at bounding box center [301, 211] width 590 height 190
click at [209, 201] on div "Фильтровать по условию Равно Введите значение Отмена OK Фильтровать по условию …" at bounding box center [301, 211] width 590 height 190
click at [560, 37] on input "07.08.2025 - 07.08.2025" at bounding box center [533, 40] width 102 height 17
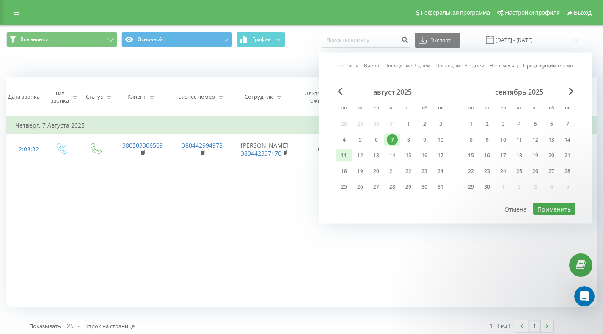
click at [347, 156] on div "11" at bounding box center [344, 155] width 11 height 11
click at [546, 207] on button "Применить" at bounding box center [554, 209] width 43 height 12
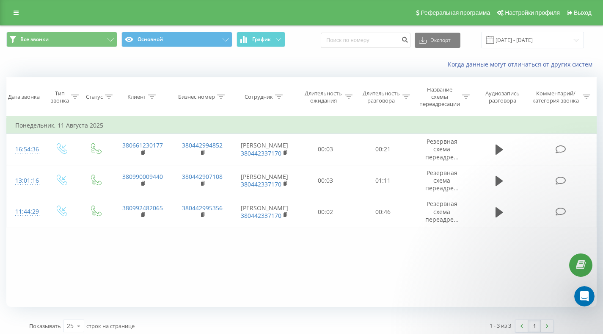
click at [25, 255] on div "Фильтровать по условию Равно Введите значение Отмена OK Фильтровать по условию …" at bounding box center [301, 211] width 590 height 190
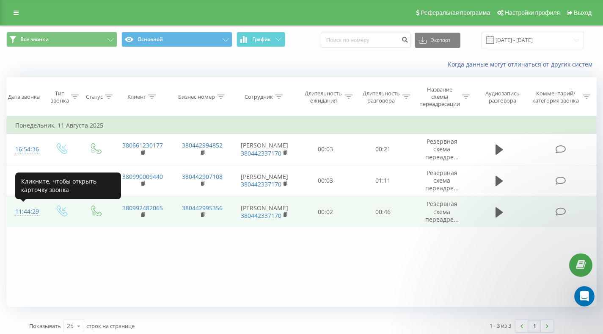
click at [35, 210] on div "11:44:29" at bounding box center [25, 211] width 20 height 17
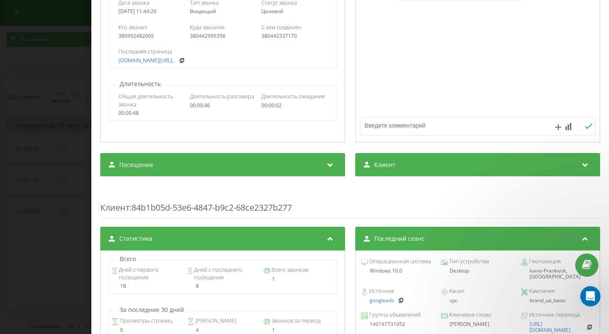
scroll to position [338, 0]
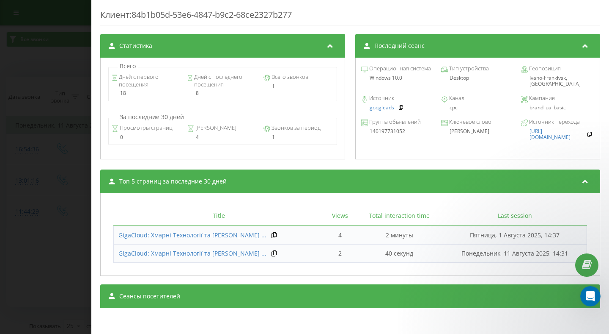
click at [292, 291] on div "Сеансы посетителей" at bounding box center [350, 296] width 500 height 24
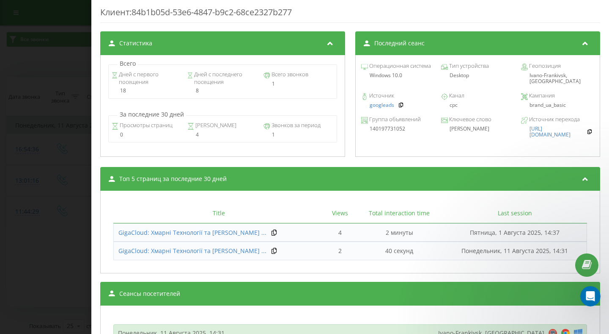
scroll to position [513, 0]
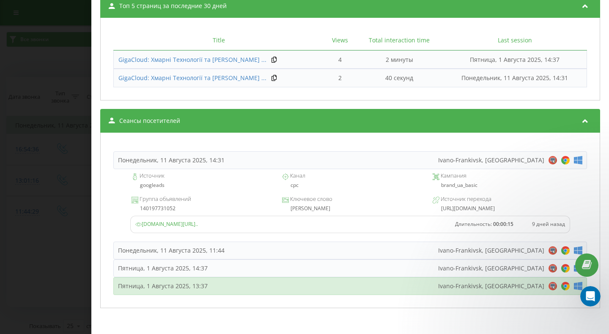
click at [201, 282] on div "Пятница, 1 Августа 2025, 13:37" at bounding box center [163, 285] width 90 height 8
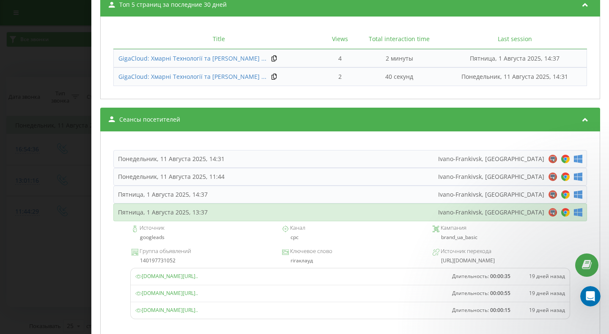
scroll to position [526, 0]
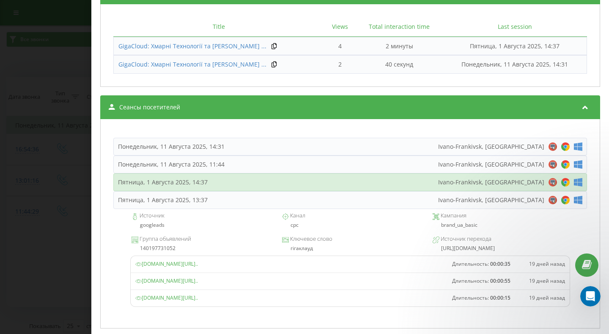
click at [218, 181] on div "Пятница, 1 Августа 2025, 14:37 Ivano-Frankivsk, Ukraine" at bounding box center [350, 182] width 474 height 18
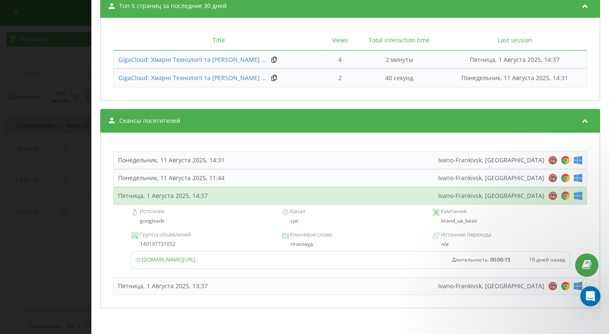
scroll to position [513, 0]
click at [214, 193] on div "Пятница, 1 Августа 2025, 14:37 Ivano-Frankivsk, Ukraine" at bounding box center [350, 196] width 474 height 18
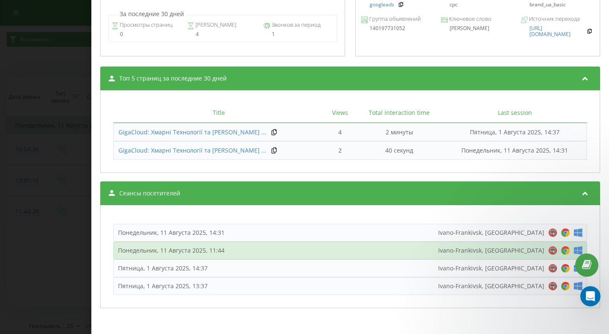
click at [200, 248] on div "Понедельник, 11 Августа 2025, 11:44" at bounding box center [171, 250] width 107 height 8
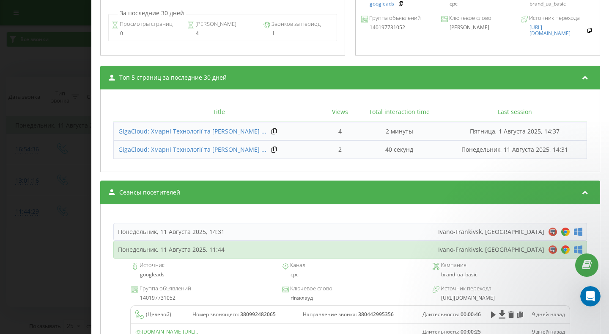
scroll to position [526, 0]
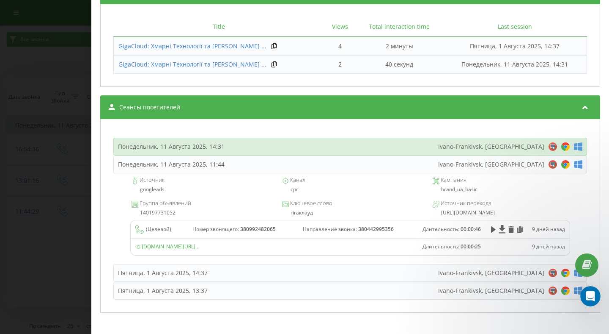
click at [238, 146] on div "Понедельник, 11 Августа 2025, 14:31 Ivano-Frankivsk, Ukraine" at bounding box center [350, 147] width 474 height 18
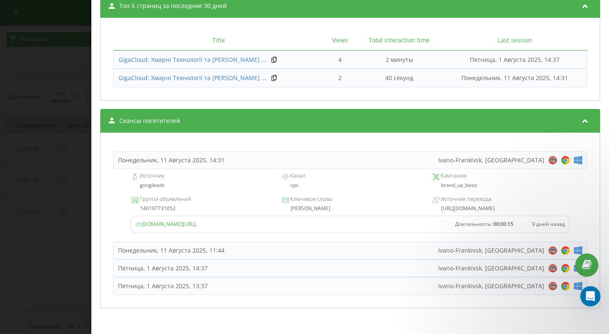
click at [223, 285] on div "Пятница, 1 Августа 2025, 13:37 Ivano-Frankivsk, Ukraine" at bounding box center [350, 286] width 474 height 18
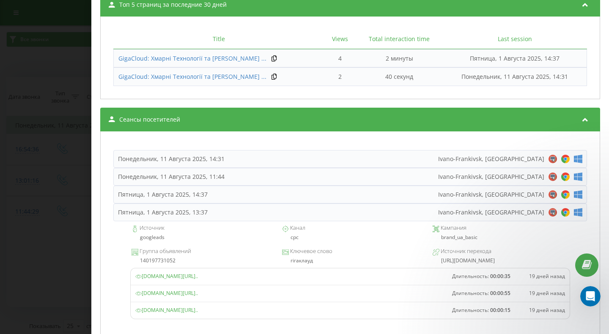
scroll to position [526, 0]
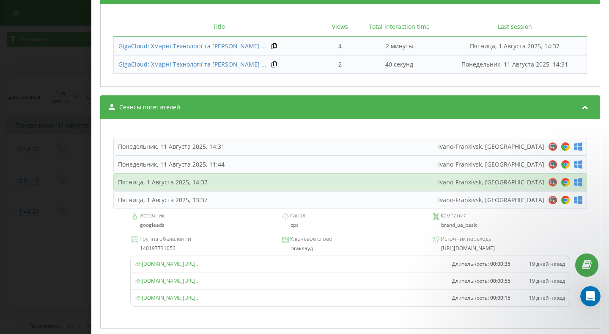
click at [245, 183] on div "Пятница, 1 Августа 2025, 14:37 Ivano-Frankivsk, Ukraine" at bounding box center [350, 182] width 474 height 18
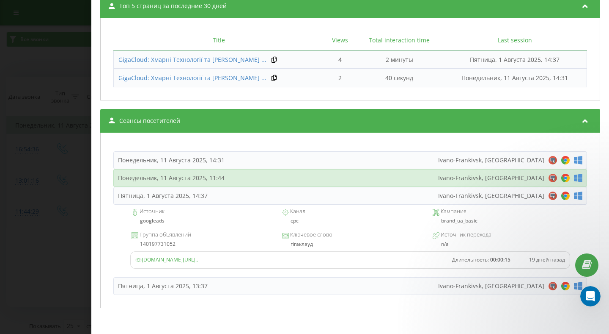
click at [245, 182] on div "Понедельник, 11 Августа 2025, 11:44 Ivano-Frankivsk, Ukraine" at bounding box center [350, 178] width 474 height 18
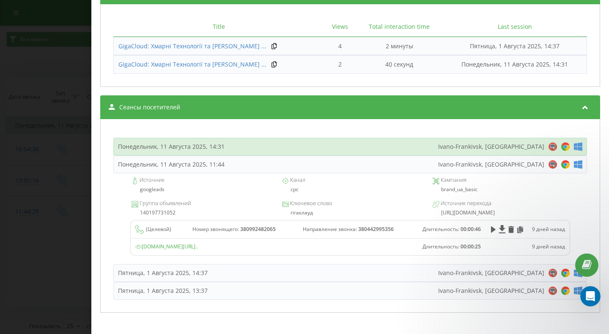
click at [232, 148] on div "Понедельник, 11 Августа 2025, 14:31 Ivano-Frankivsk, Ukraine" at bounding box center [350, 147] width 474 height 18
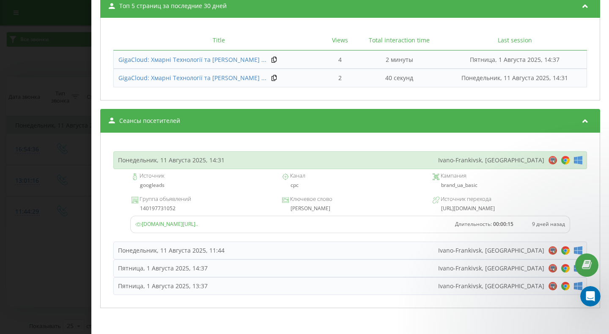
scroll to position [513, 0]
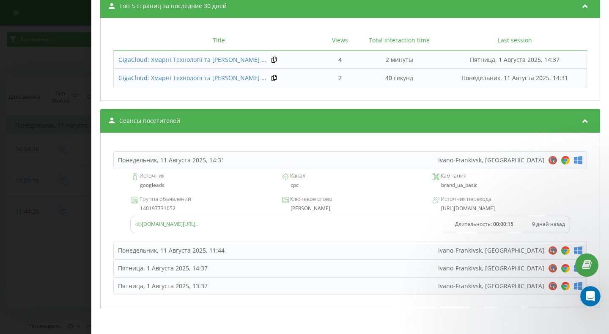
click at [70, 165] on div "Звонок : ua10_-1754901869.472293 1 x - 00:46 00:00 00:00 Транскрипция Для анали…" at bounding box center [304, 167] width 609 height 334
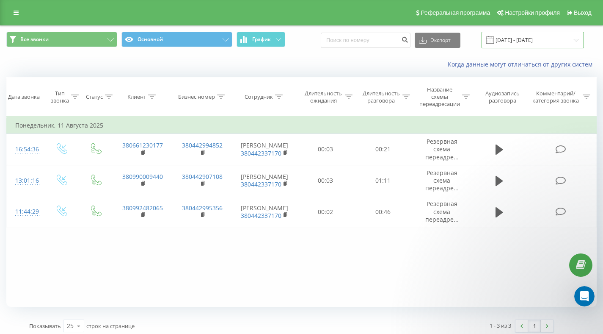
click at [560, 44] on input "11.08.2025 - 11.08.2025" at bounding box center [533, 40] width 102 height 17
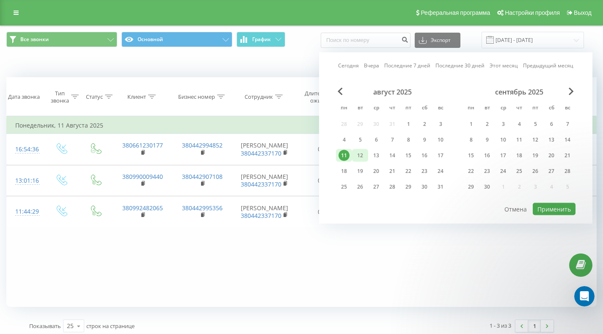
click at [365, 156] on div "12" at bounding box center [360, 155] width 11 height 11
click at [561, 209] on button "Применить" at bounding box center [554, 209] width 43 height 12
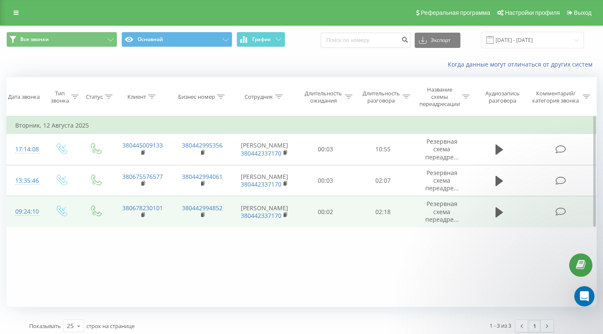
click at [67, 220] on td at bounding box center [62, 211] width 37 height 31
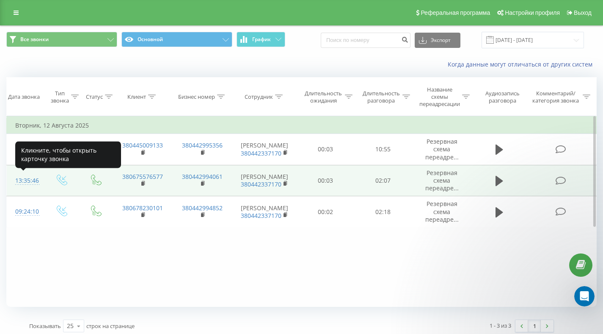
click at [25, 179] on div "13:35:46" at bounding box center [25, 180] width 20 height 17
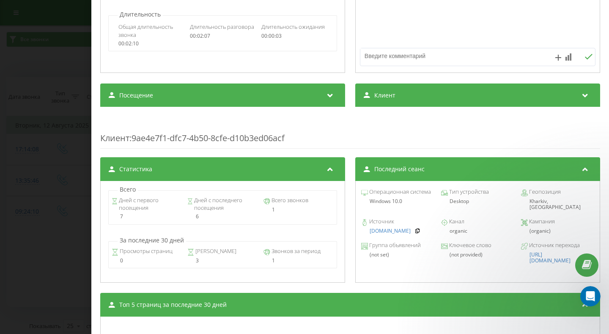
scroll to position [375, 0]
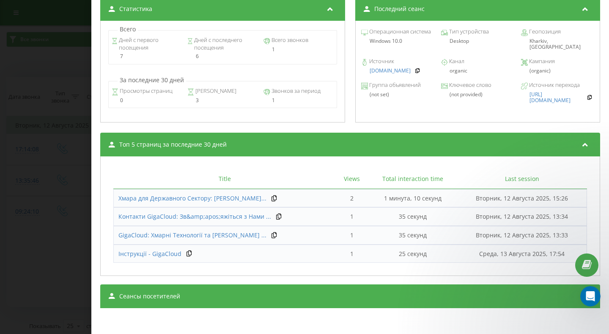
click at [176, 287] on div "Сеансы посетителей" at bounding box center [350, 296] width 500 height 24
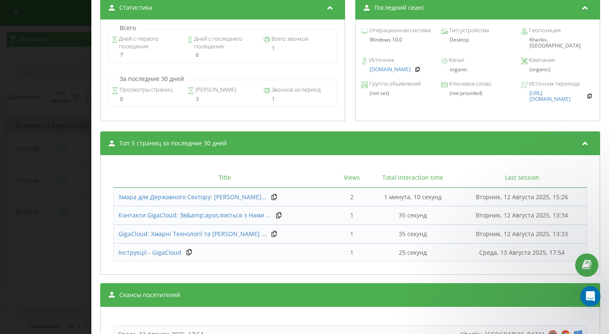
scroll to position [532, 0]
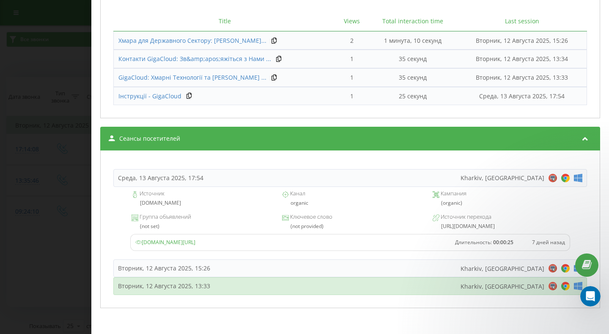
click at [205, 282] on div "Вторник, 12 Августа 2025, 13:33" at bounding box center [164, 285] width 92 height 8
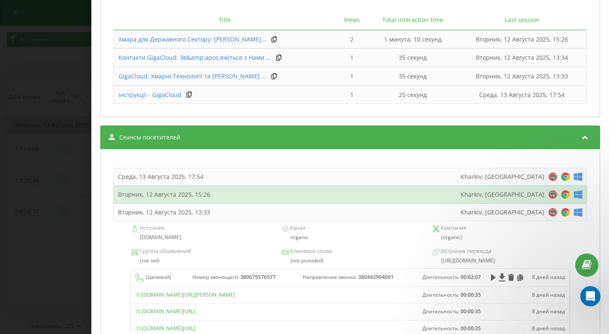
click at [230, 193] on div "Вторник, 12 Августа 2025, 15:26 Kharkiv, Ukraine" at bounding box center [350, 194] width 474 height 18
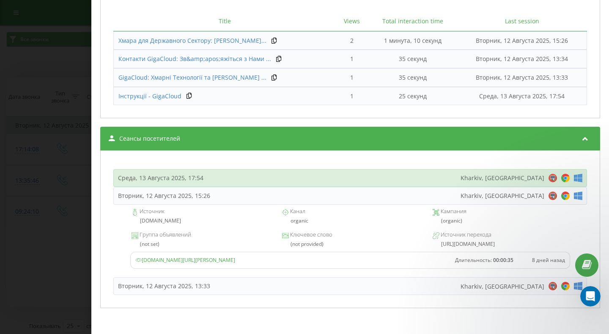
click at [230, 175] on div "Среда, 13 Августа 2025, 17:54 Kharkiv, Ukraine" at bounding box center [350, 178] width 474 height 18
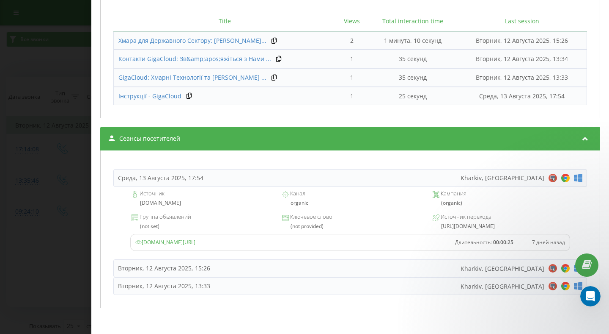
click at [172, 296] on div "Среда, 13 Августа 2025, 17:54 Kharkiv, Ukraine Источник www.google.com Канал or…" at bounding box center [350, 228] width 491 height 149
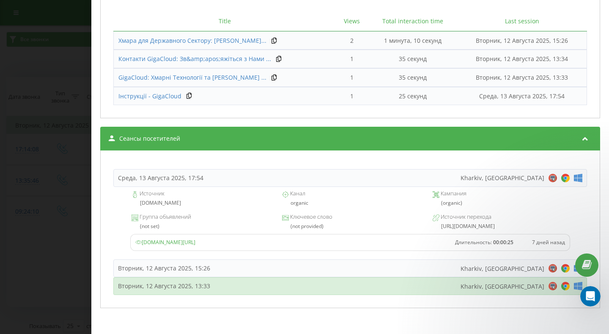
click at [174, 287] on div "Вторник, 12 Августа 2025, 13:33" at bounding box center [164, 285] width 92 height 8
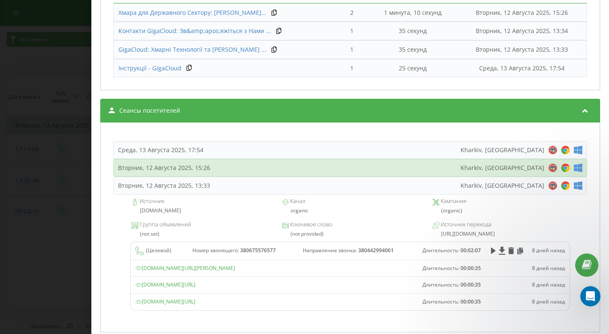
click at [202, 164] on div "Вторник, 12 Августа 2025, 15:26 Kharkiv, Ukraine" at bounding box center [350, 168] width 474 height 18
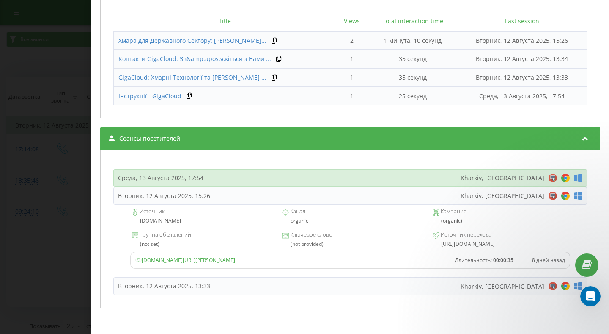
click at [194, 176] on div "Среда, 13 Августа 2025, 17:54" at bounding box center [160, 178] width 85 height 8
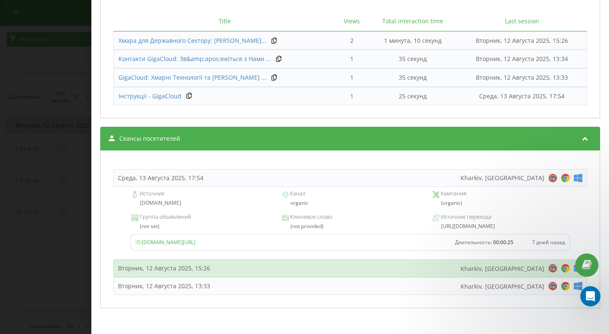
click at [240, 275] on div "Вторник, 12 Августа 2025, 15:26 Kharkiv, Ukraine" at bounding box center [350, 268] width 474 height 18
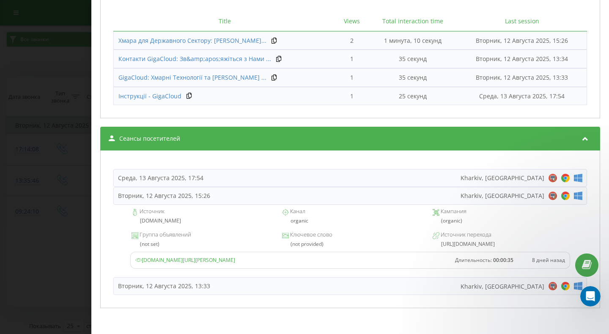
click at [188, 283] on div "Вторник, 12 Августа 2025, 13:33" at bounding box center [164, 285] width 92 height 8
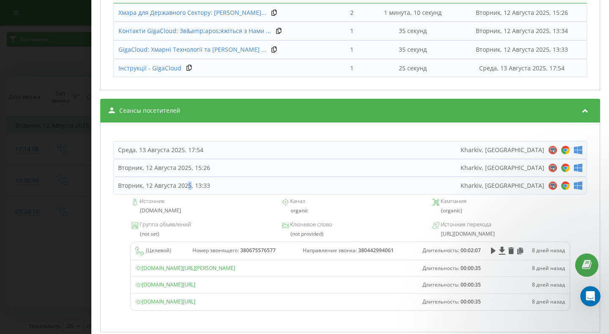
click at [74, 95] on div "Звонок : ua14_-1754994946.3800388 1 x - 02:07 00:00 00:00 Транскрипция 00:01 Ві…" at bounding box center [304, 167] width 609 height 334
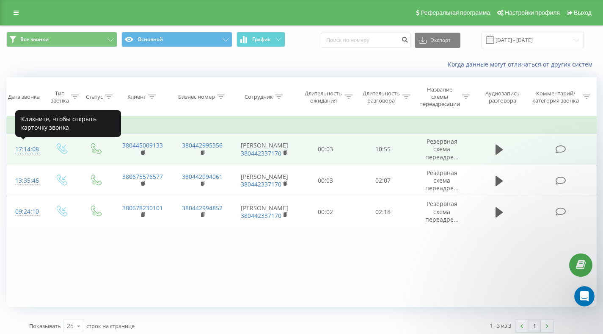
click at [29, 150] on div "17:14:08" at bounding box center [25, 149] width 20 height 17
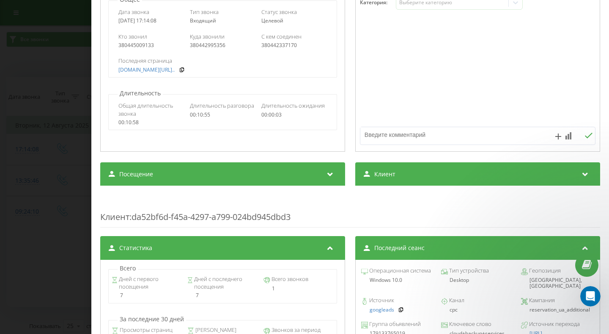
scroll to position [356, 0]
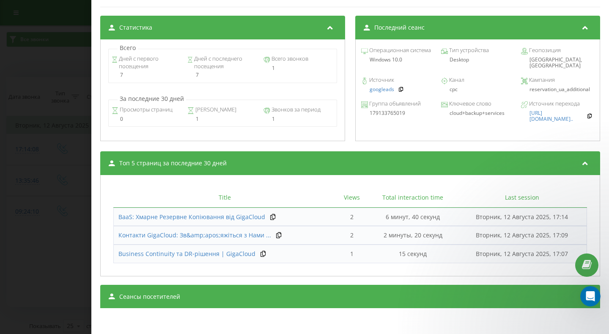
click at [239, 307] on div "Сеансы посетителей" at bounding box center [350, 296] width 500 height 24
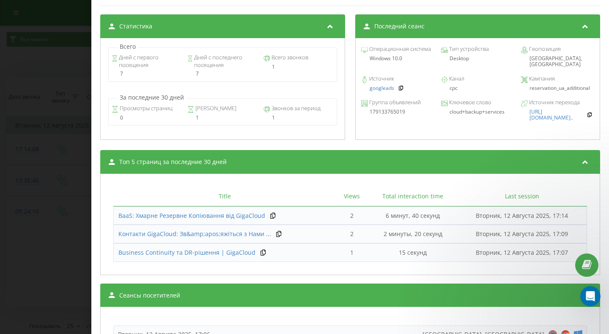
click at [240, 301] on div "Сеансы посетителей" at bounding box center [350, 295] width 500 height 24
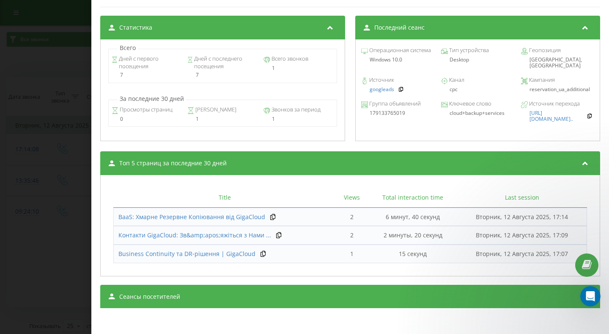
click at [245, 294] on div "Сеансы посетителей" at bounding box center [350, 296] width 500 height 24
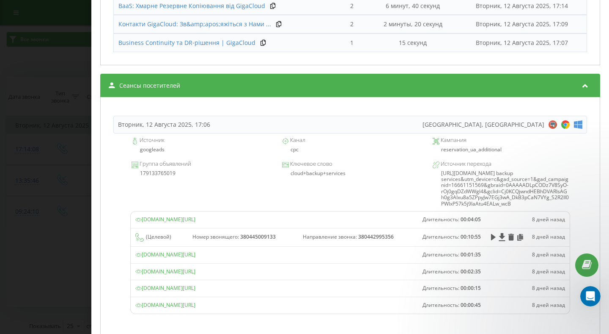
scroll to position [613, 0]
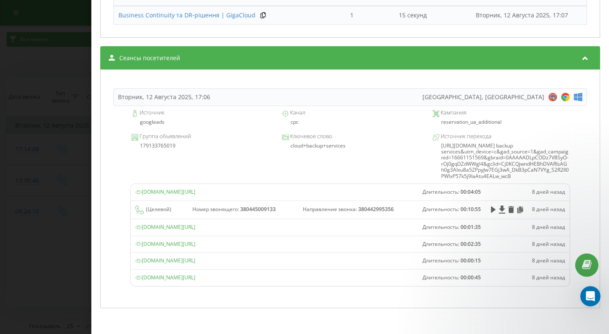
click at [65, 145] on div "Звонок : ua4_-1755008048.1419506 1 x - 10:50 00:00 00:00 Транскрипция 00:01 Віт…" at bounding box center [304, 167] width 609 height 334
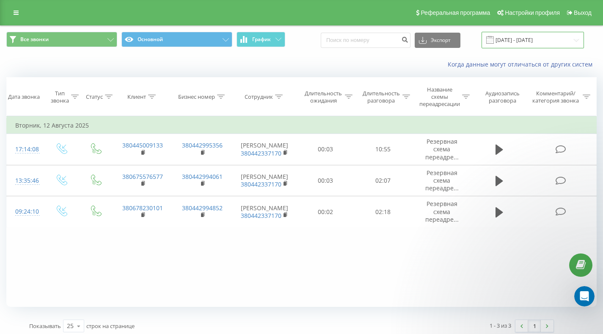
click at [531, 39] on input "12.08.2025 - 12.08.2025" at bounding box center [533, 40] width 102 height 17
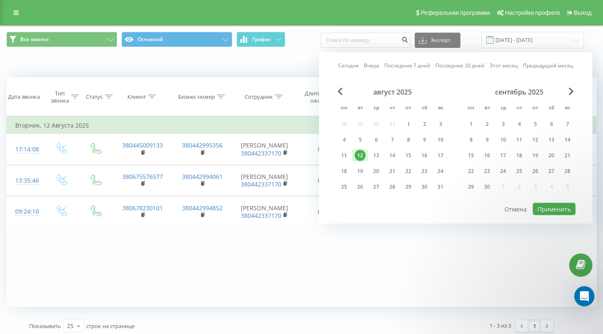
click at [365, 161] on div "12" at bounding box center [360, 155] width 16 height 13
click at [368, 157] on div "13" at bounding box center [376, 155] width 16 height 13
click at [377, 154] on div "13" at bounding box center [376, 155] width 11 height 11
click at [549, 209] on button "Применить" at bounding box center [554, 209] width 43 height 12
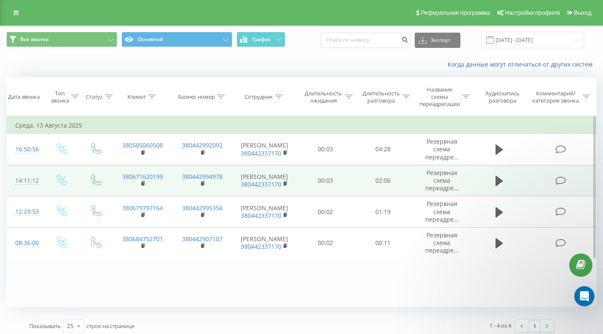
click at [32, 179] on div "14:11:12" at bounding box center [25, 180] width 20 height 17
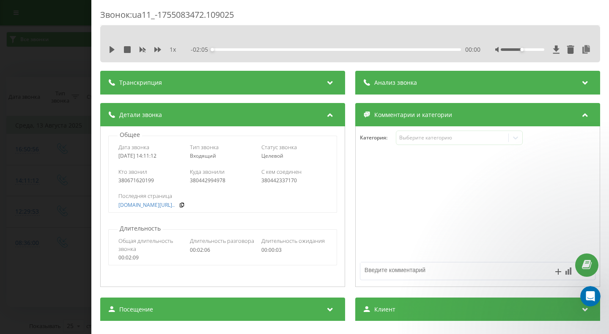
click at [356, 154] on div "Категория : Выберите категорию" at bounding box center [478, 142] width 244 height 25
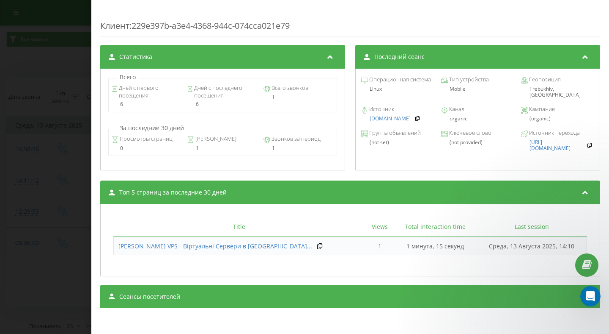
click at [215, 292] on div "Сеансы посетителей" at bounding box center [350, 296] width 500 height 24
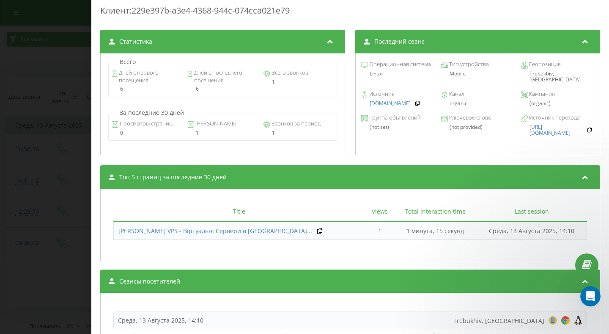
scroll to position [468, 0]
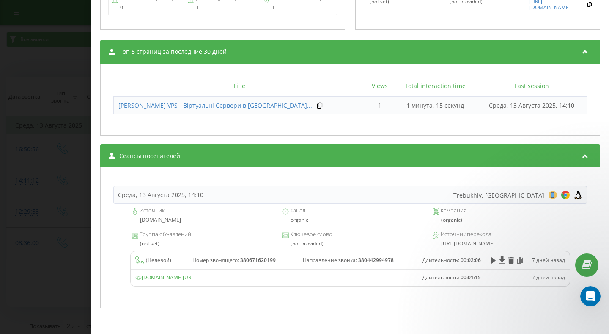
click at [74, 116] on div "Звонок : ua11_-1755083472.109025 1 x - 02:05 00:00 00:00 Транскрипция Для анали…" at bounding box center [304, 167] width 609 height 334
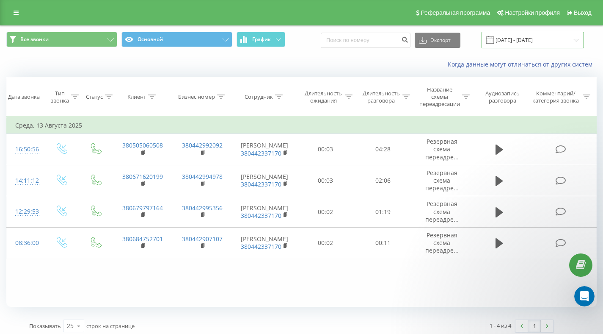
click at [562, 40] on input "13.08.2025 - 13.08.2025" at bounding box center [533, 40] width 102 height 17
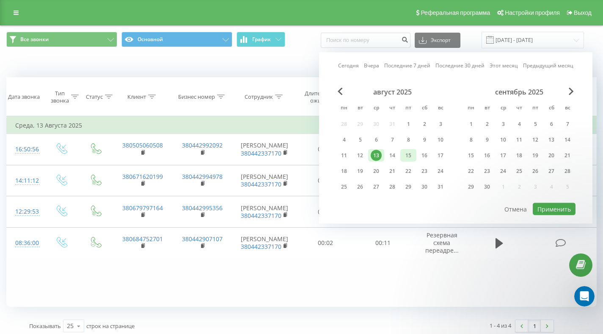
click at [405, 154] on div "15" at bounding box center [408, 155] width 11 height 11
click at [550, 208] on button "Применить" at bounding box center [554, 209] width 43 height 12
type input "15.08.2025 - 15.08.2025"
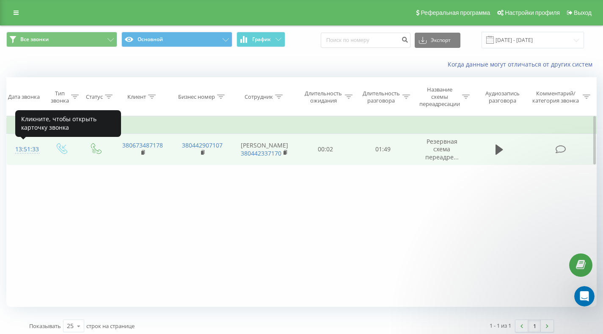
click at [26, 149] on div "13:51:33" at bounding box center [25, 149] width 20 height 17
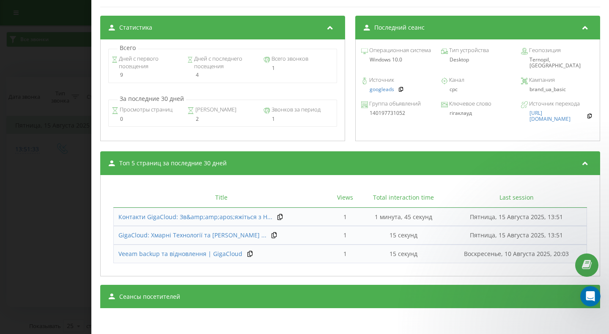
click at [190, 300] on div "Сеансы посетителей" at bounding box center [350, 296] width 500 height 24
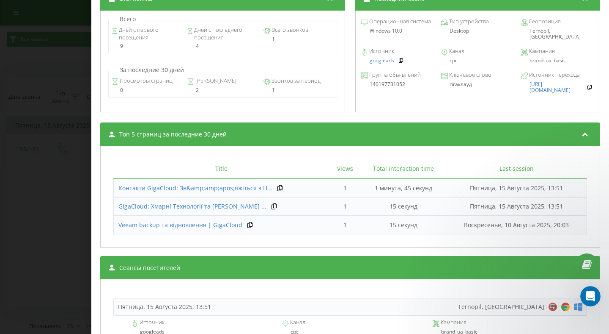
scroll to position [538, 0]
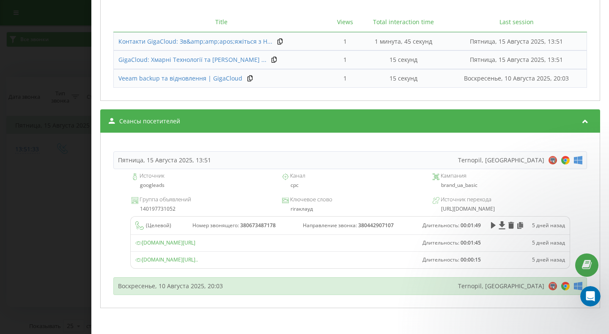
click at [221, 289] on div "Воскресенье, 10 Августа 2025, 20:03" at bounding box center [170, 285] width 105 height 8
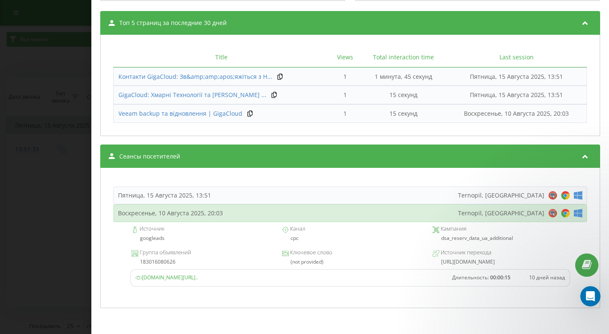
scroll to position [496, 0]
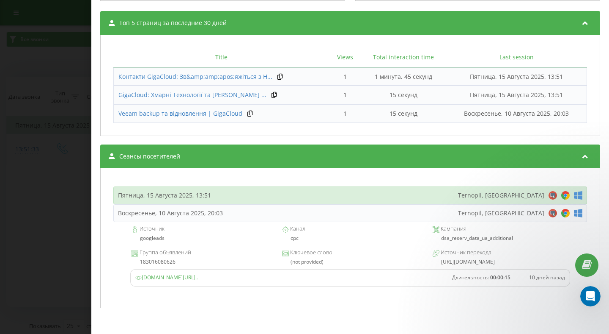
click at [247, 196] on div "Пятница, 15 Августа 2025, 13:51 Ternopil, Ukraine" at bounding box center [350, 195] width 474 height 18
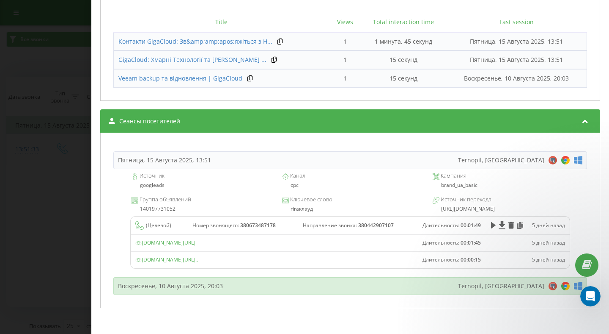
click at [411, 281] on div "Воскресенье, 10 Августа 2025, 20:03 Ternopil, Ukraine" at bounding box center [350, 286] width 474 height 18
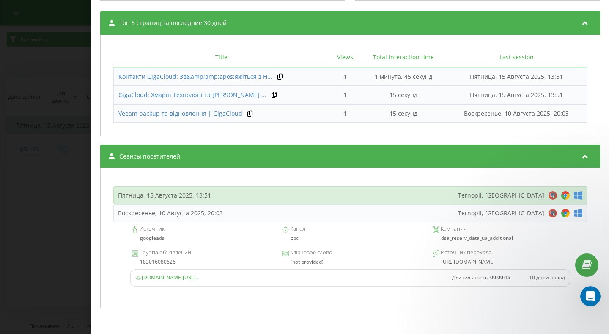
click at [297, 200] on div "Пятница, 15 Августа 2025, 13:51 Ternopil, Ukraine" at bounding box center [350, 195] width 474 height 18
